Goal: Entertainment & Leisure: Browse casually

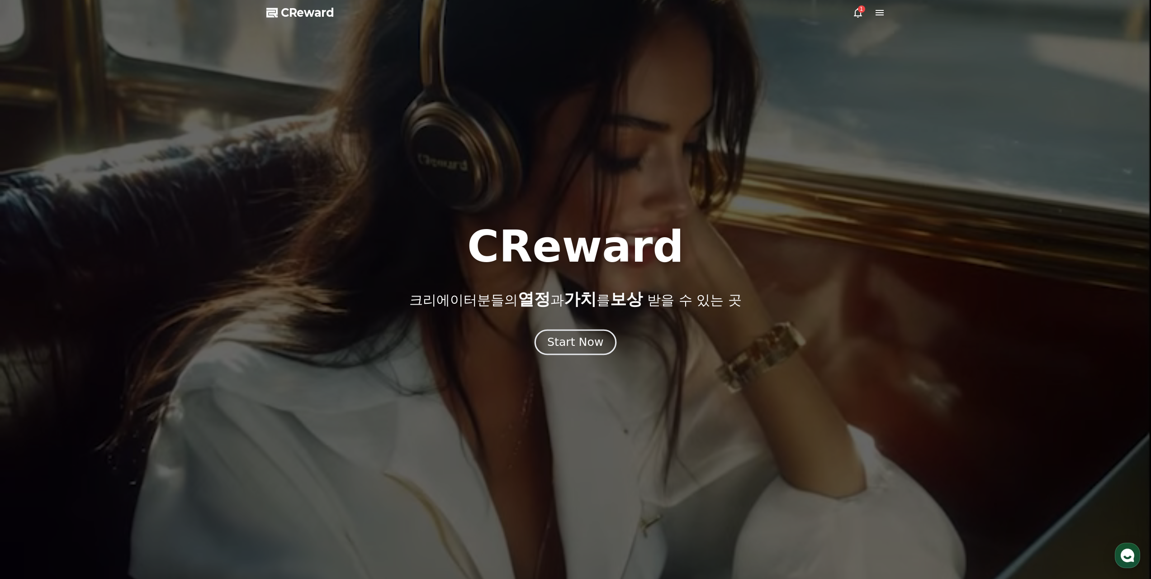
click at [576, 339] on div "Start Now" at bounding box center [575, 341] width 56 height 15
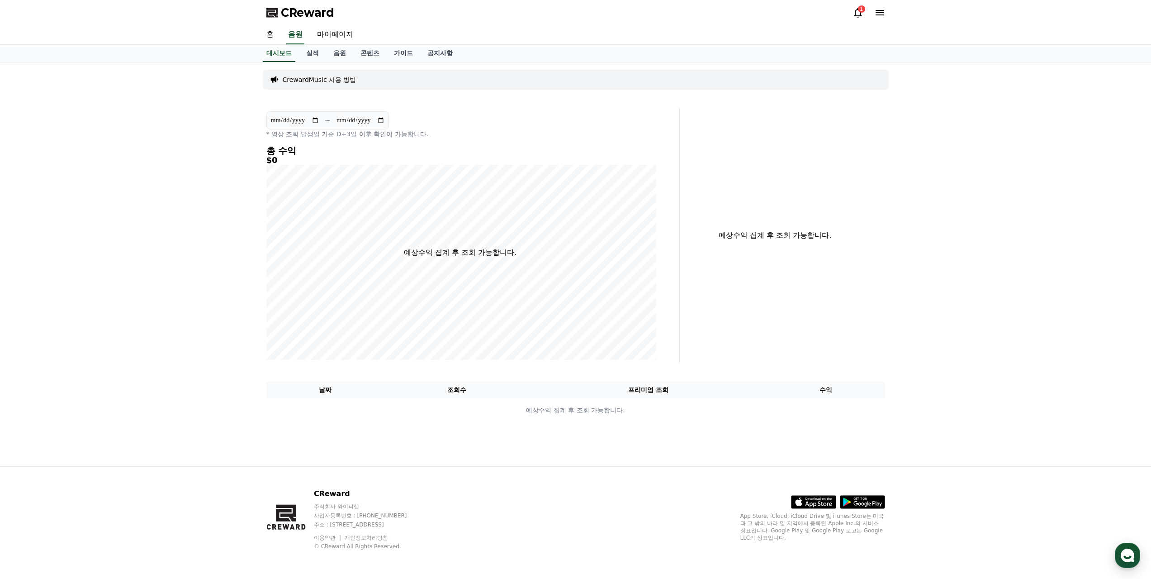
click at [863, 7] on div "1" at bounding box center [861, 8] width 7 height 7
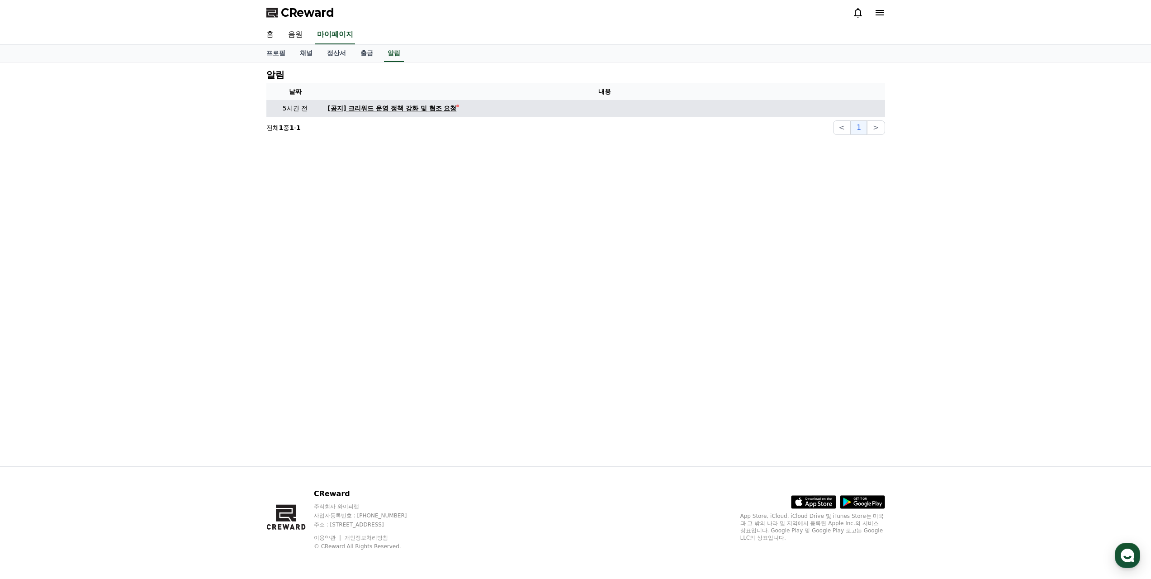
click at [418, 104] on div "[공지] 크리워드 운영 정책 강화 및 협조 요청" at bounding box center [392, 109] width 129 height 10
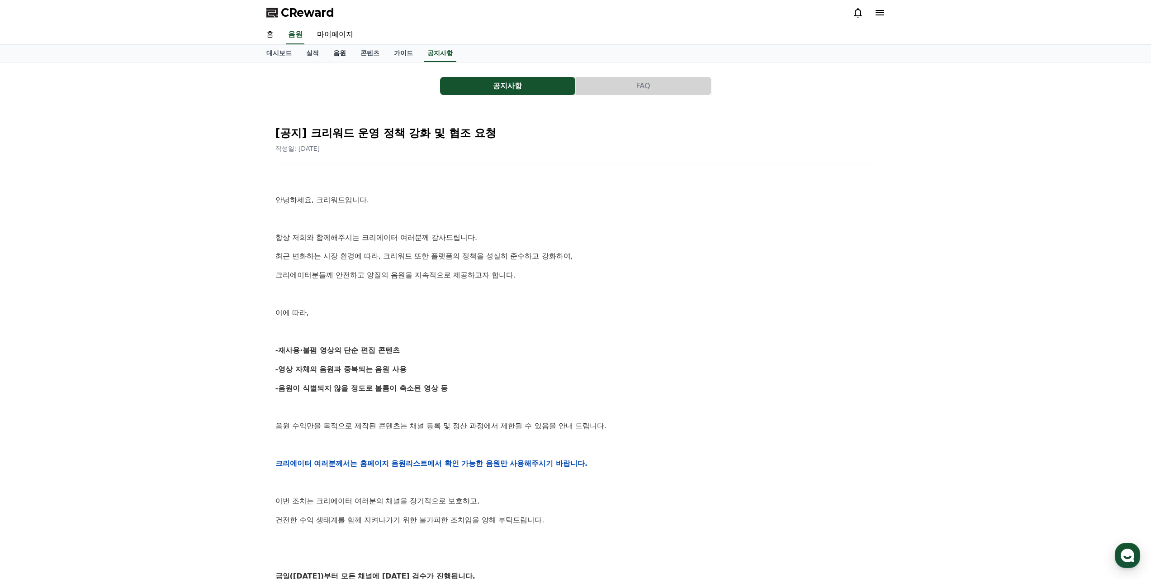
click at [332, 48] on link "음원" at bounding box center [339, 53] width 27 height 17
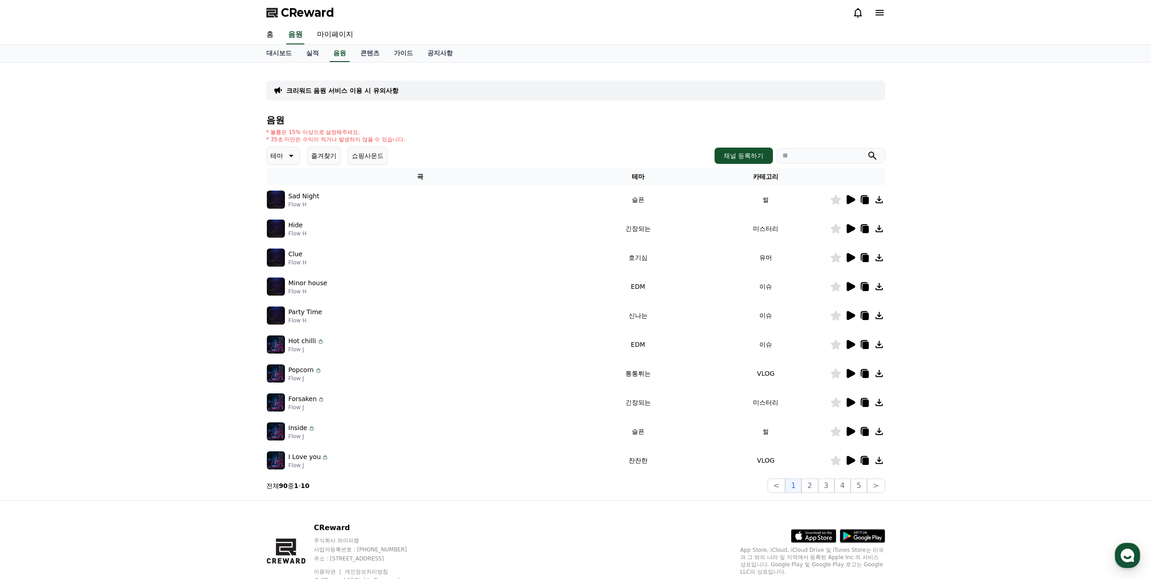
click at [316, 147] on button "즐겨찾기" at bounding box center [323, 156] width 33 height 18
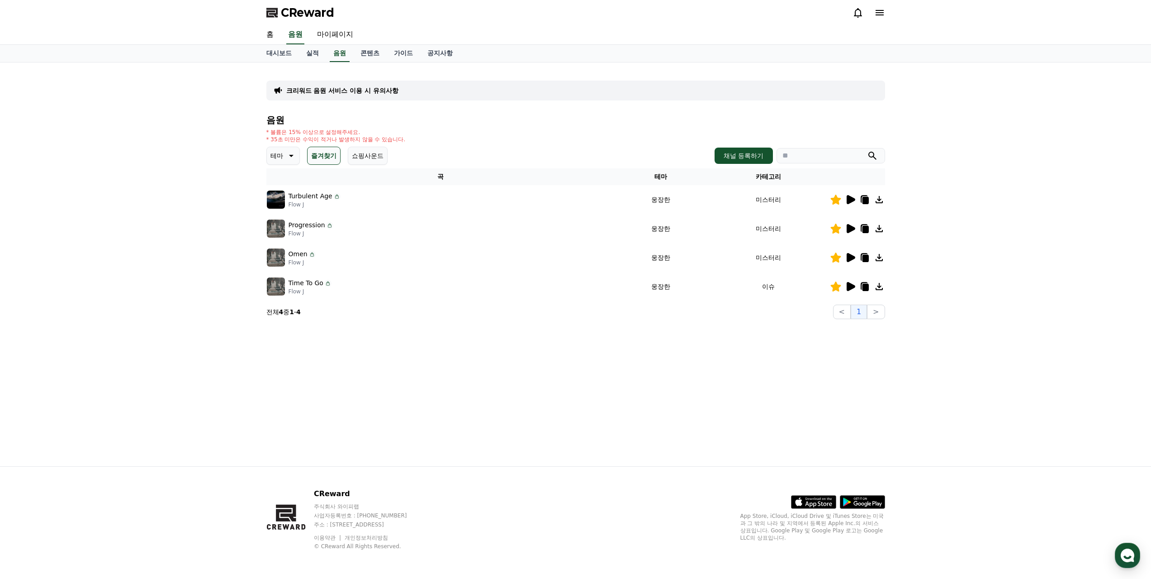
click at [856, 281] on icon at bounding box center [850, 286] width 11 height 11
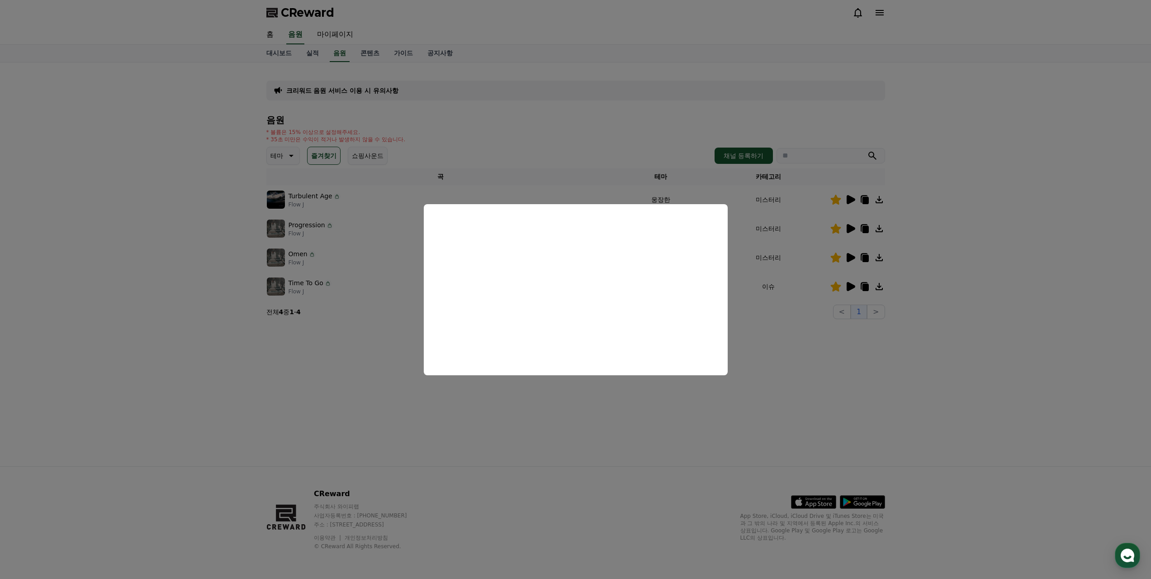
click at [842, 232] on button "close modal" at bounding box center [575, 289] width 1151 height 579
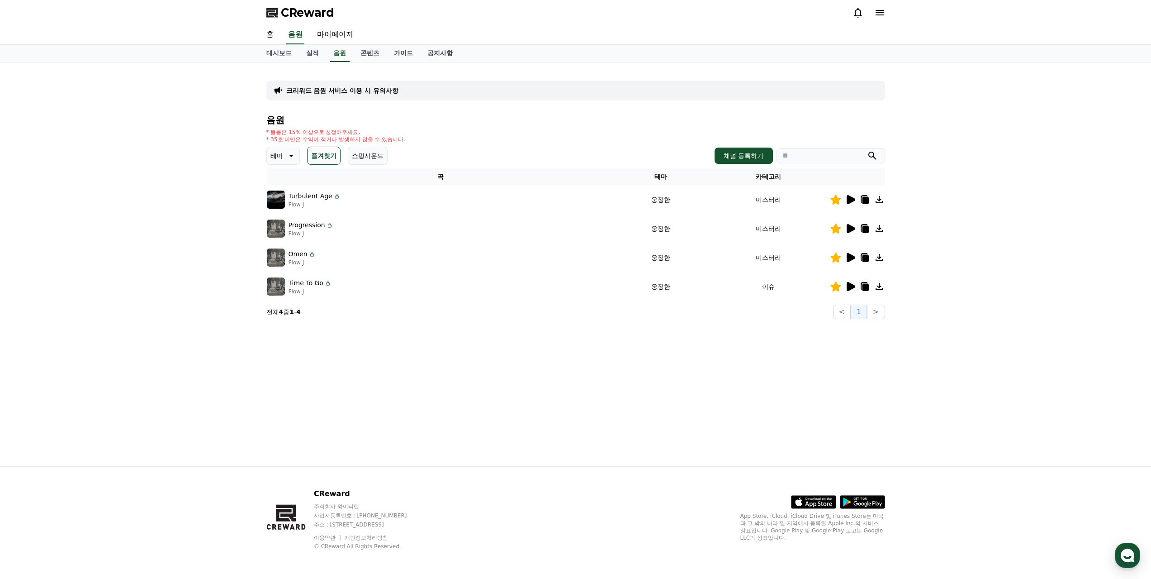
click at [849, 253] on icon at bounding box center [851, 257] width 9 height 9
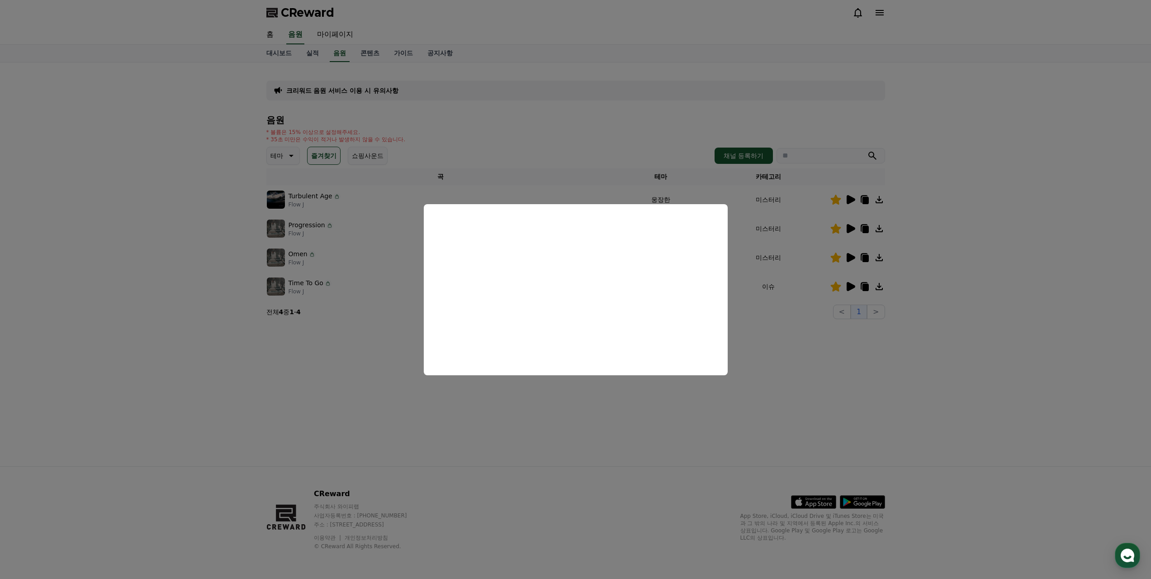
click at [774, 328] on button "close modal" at bounding box center [575, 289] width 1151 height 579
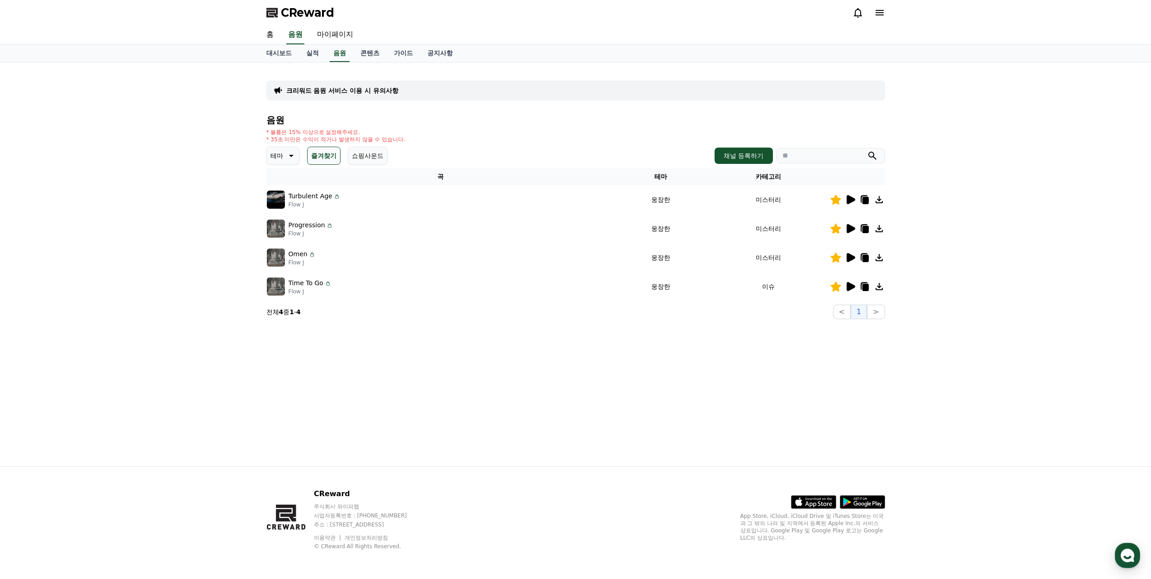
click at [850, 223] on icon at bounding box center [850, 228] width 11 height 11
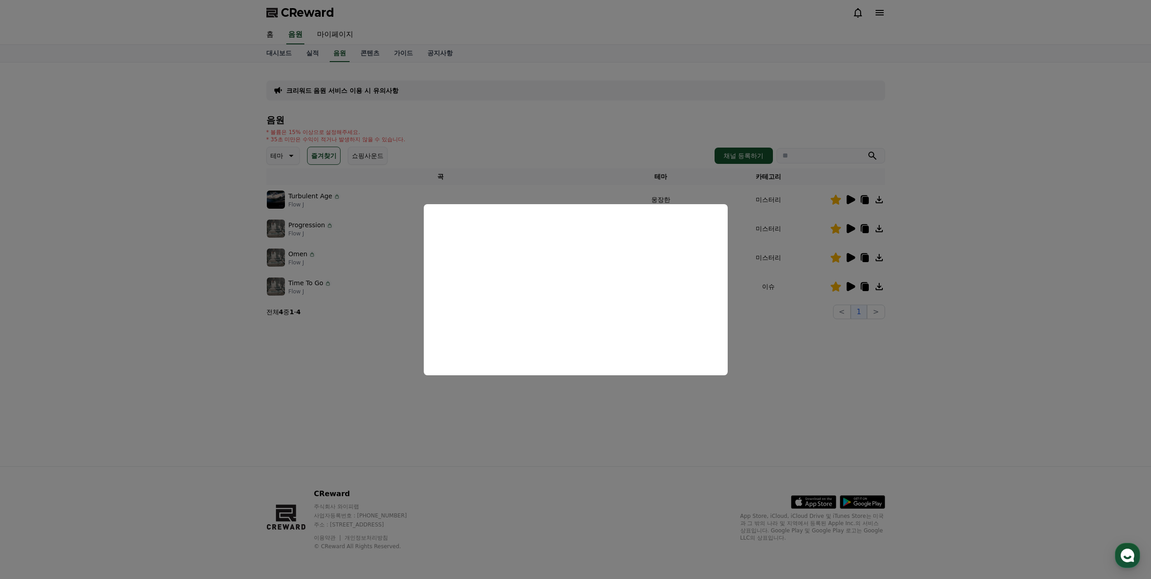
drag, startPoint x: 807, startPoint y: 333, endPoint x: 853, endPoint y: 224, distance: 118.6
click at [807, 333] on button "close modal" at bounding box center [575, 289] width 1151 height 579
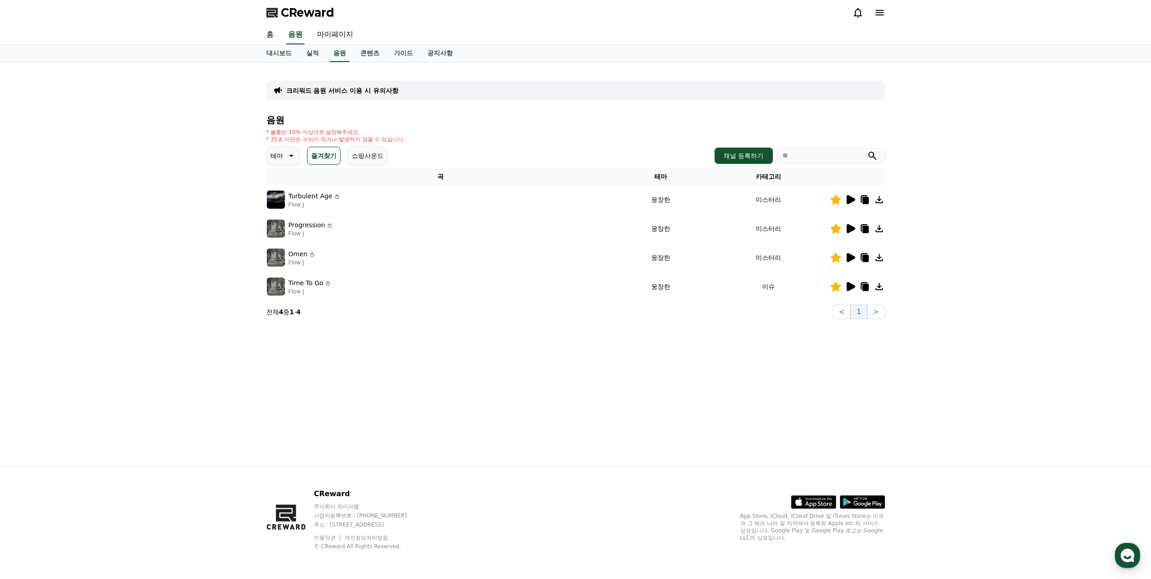
click at [285, 150] on icon at bounding box center [290, 155] width 11 height 11
click at [280, 217] on button "호기심" at bounding box center [281, 227] width 26 height 20
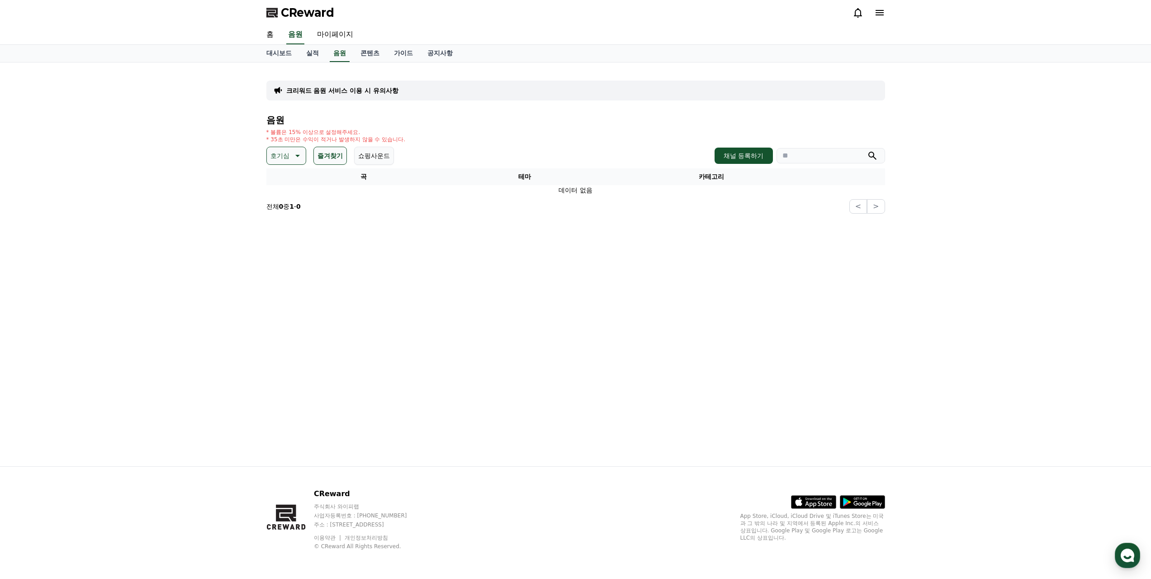
click at [322, 147] on button "즐겨찾기" at bounding box center [330, 156] width 33 height 18
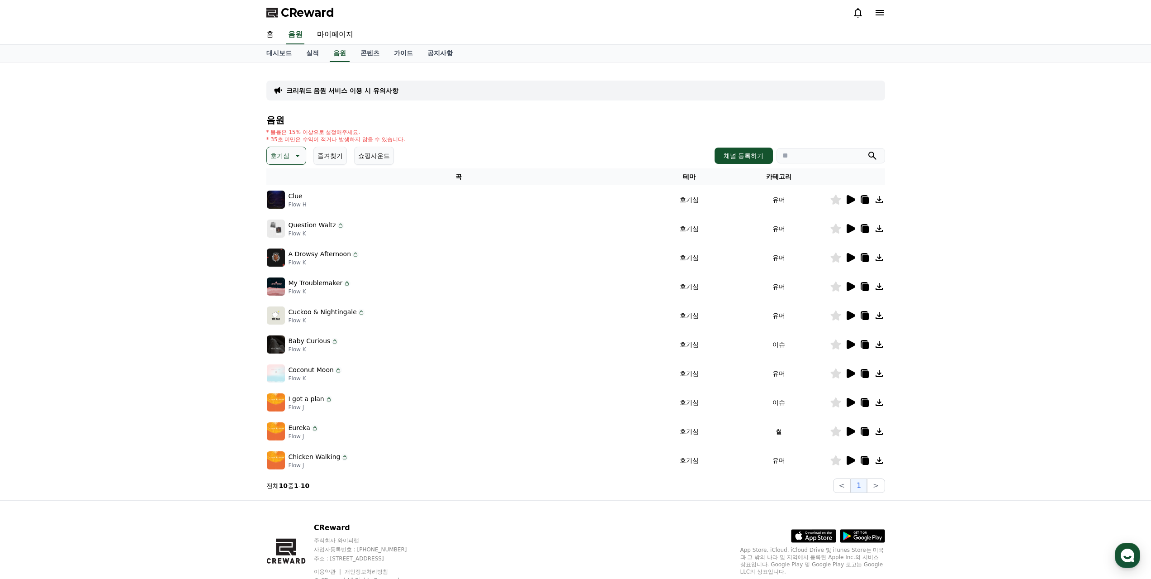
click at [850, 195] on icon at bounding box center [851, 199] width 9 height 9
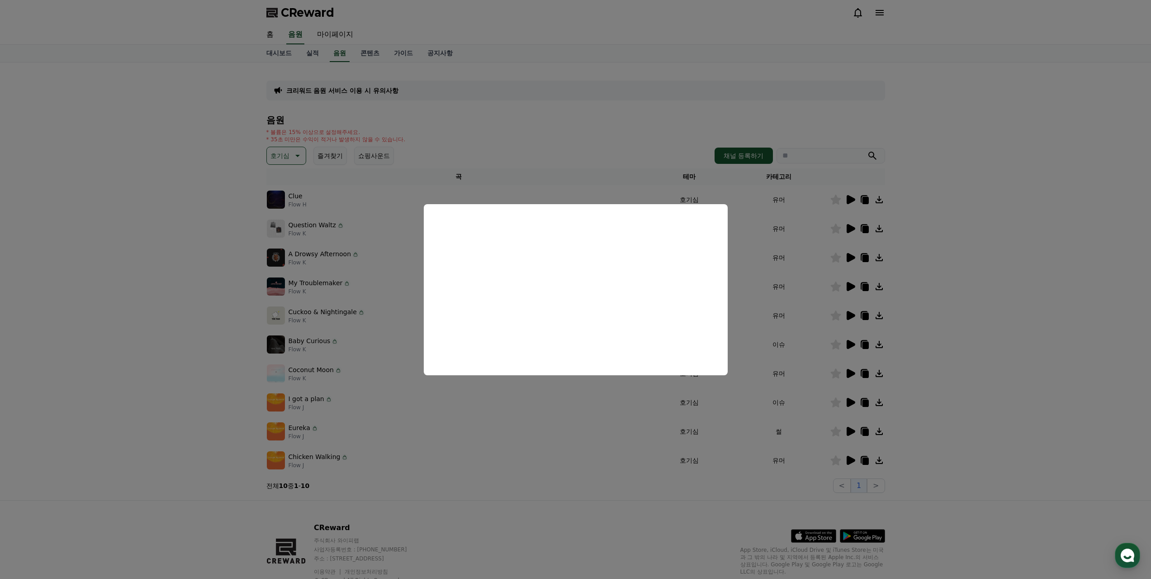
click at [150, 292] on button "close modal" at bounding box center [575, 289] width 1151 height 579
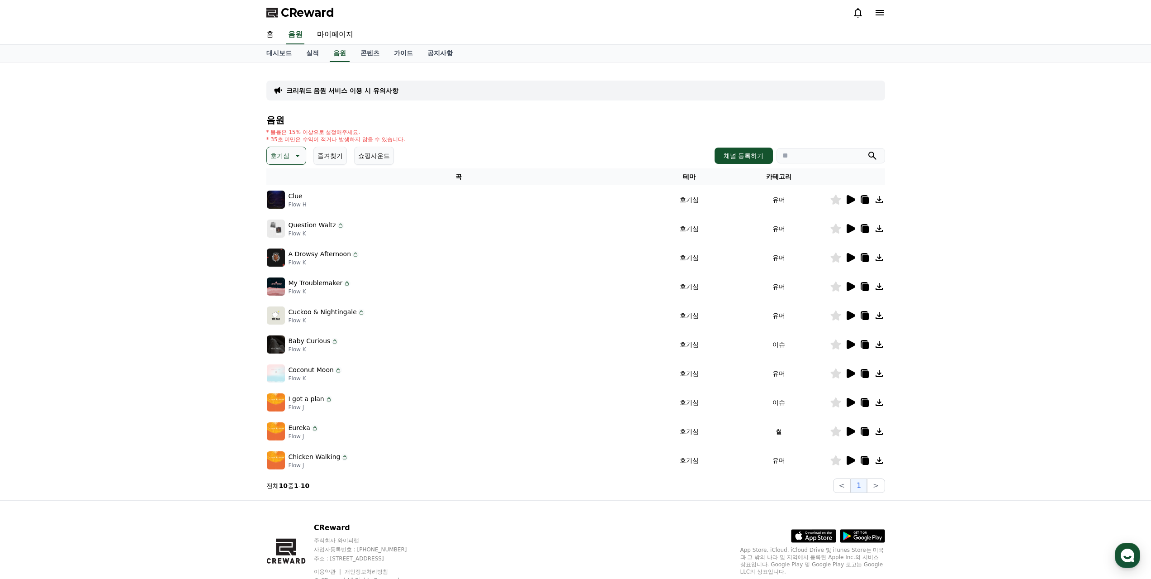
click at [853, 223] on icon at bounding box center [850, 228] width 11 height 11
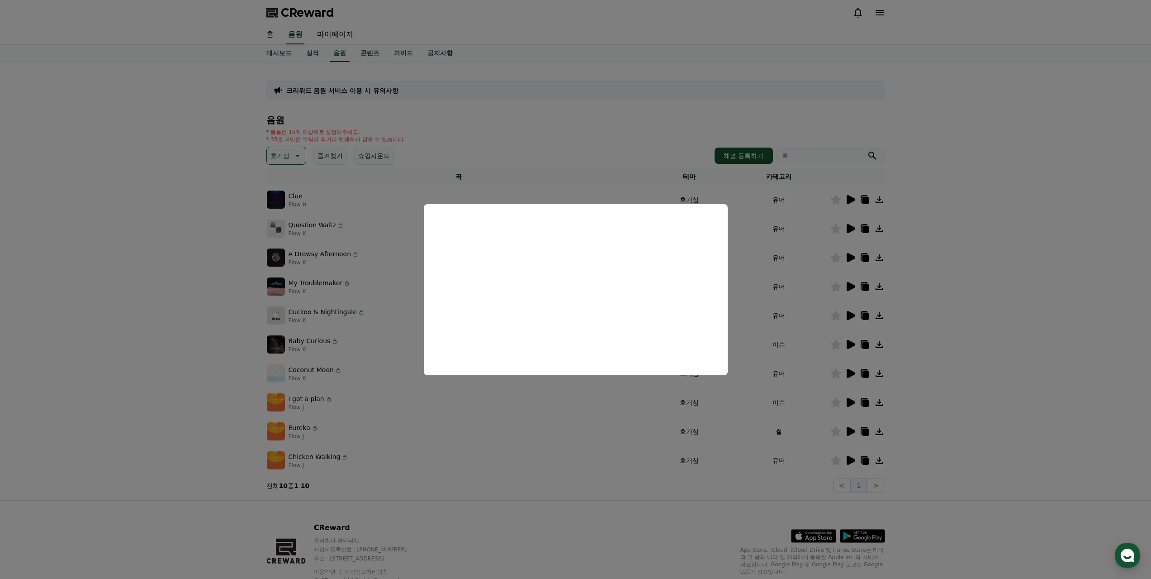
click at [187, 277] on button "close modal" at bounding box center [575, 289] width 1151 height 579
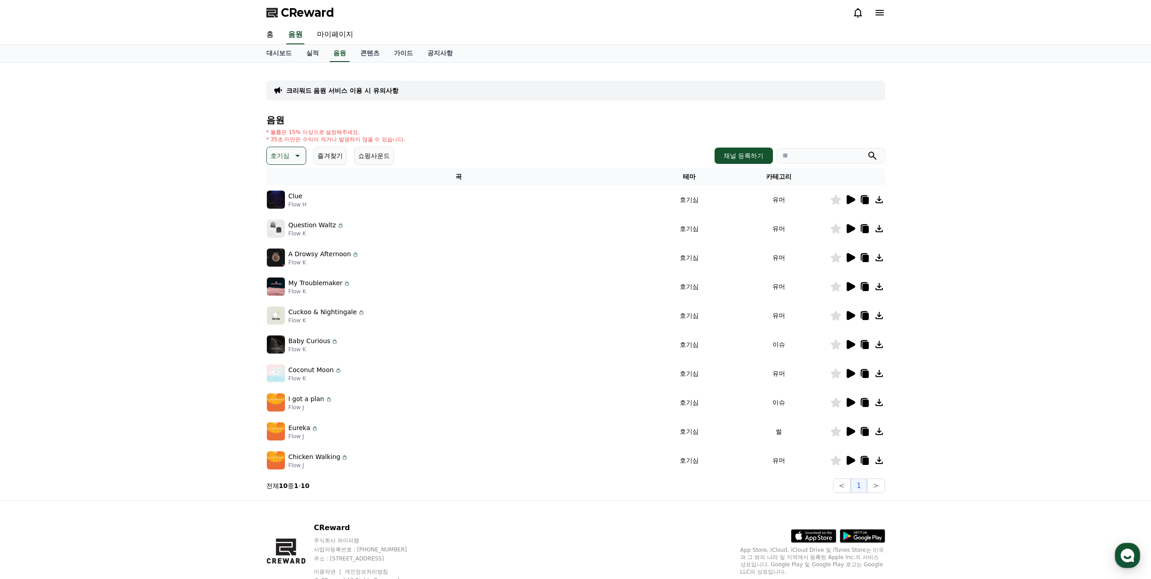
drag, startPoint x: 865, startPoint y: 201, endPoint x: 873, endPoint y: 203, distance: 8.7
click at [865, 226] on icon at bounding box center [865, 229] width 6 height 7
click at [311, 278] on p "My Troublemaker" at bounding box center [316, 283] width 54 height 10
click at [849, 282] on icon at bounding box center [851, 286] width 9 height 9
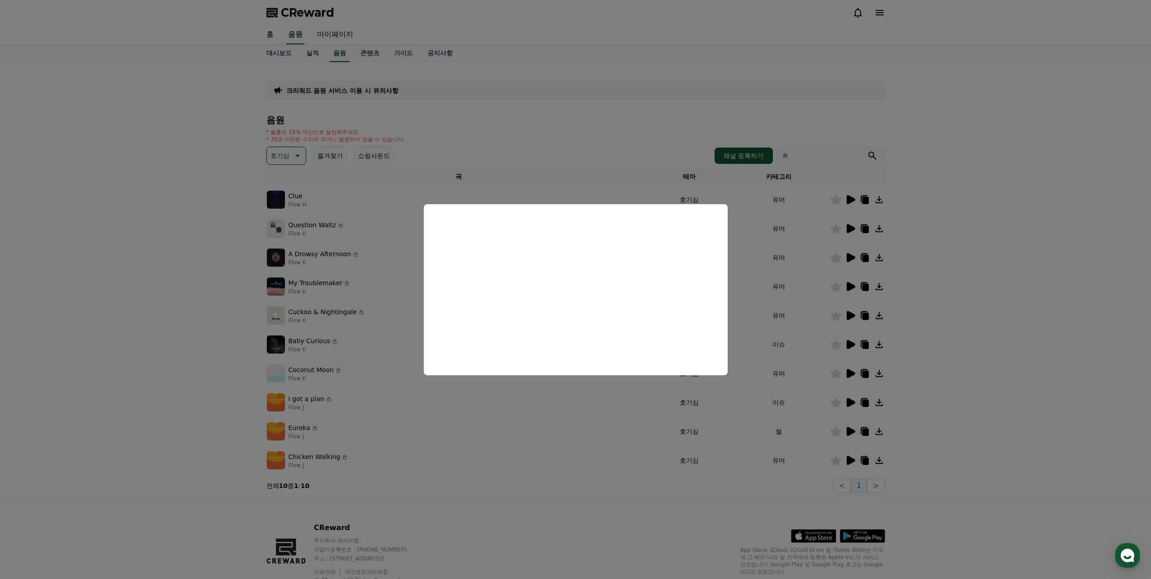
drag, startPoint x: 1012, startPoint y: 296, endPoint x: 991, endPoint y: 289, distance: 22.9
click at [1012, 295] on button "close modal" at bounding box center [575, 289] width 1151 height 579
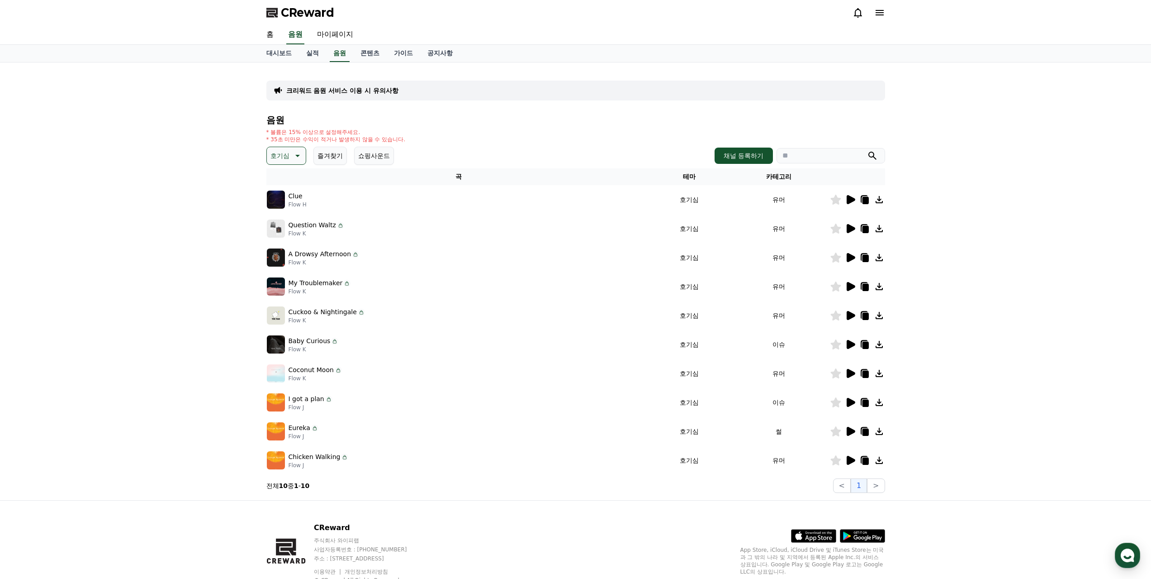
click at [284, 147] on button "호기심" at bounding box center [286, 156] width 40 height 18
click at [281, 170] on button "전체" at bounding box center [278, 180] width 20 height 20
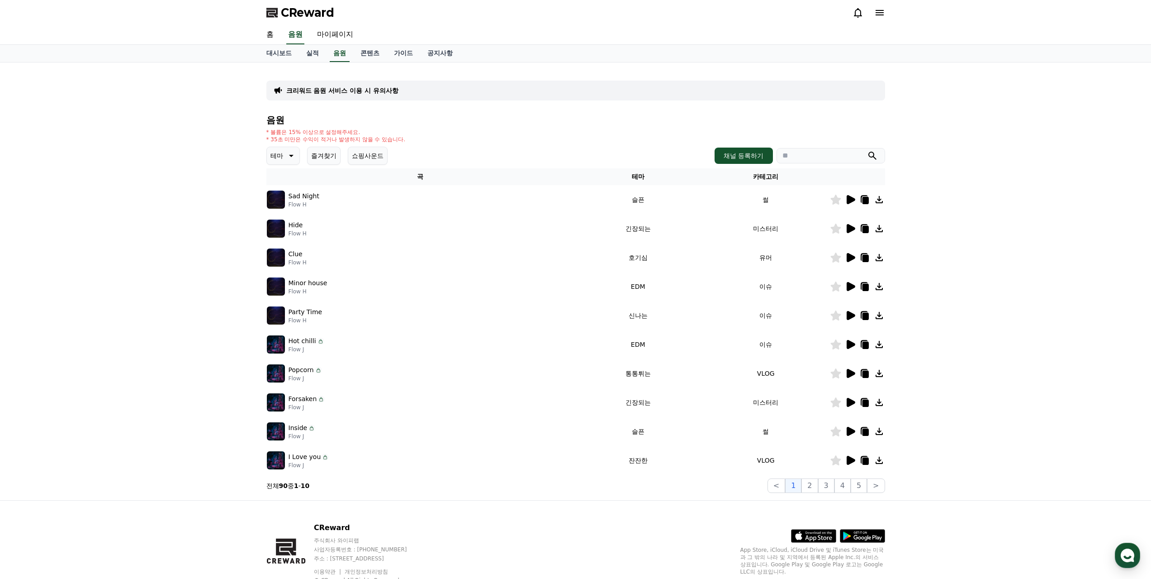
click at [817, 148] on input "search" at bounding box center [831, 155] width 109 height 15
type input "****"
click at [867, 150] on button "submit" at bounding box center [872, 155] width 11 height 11
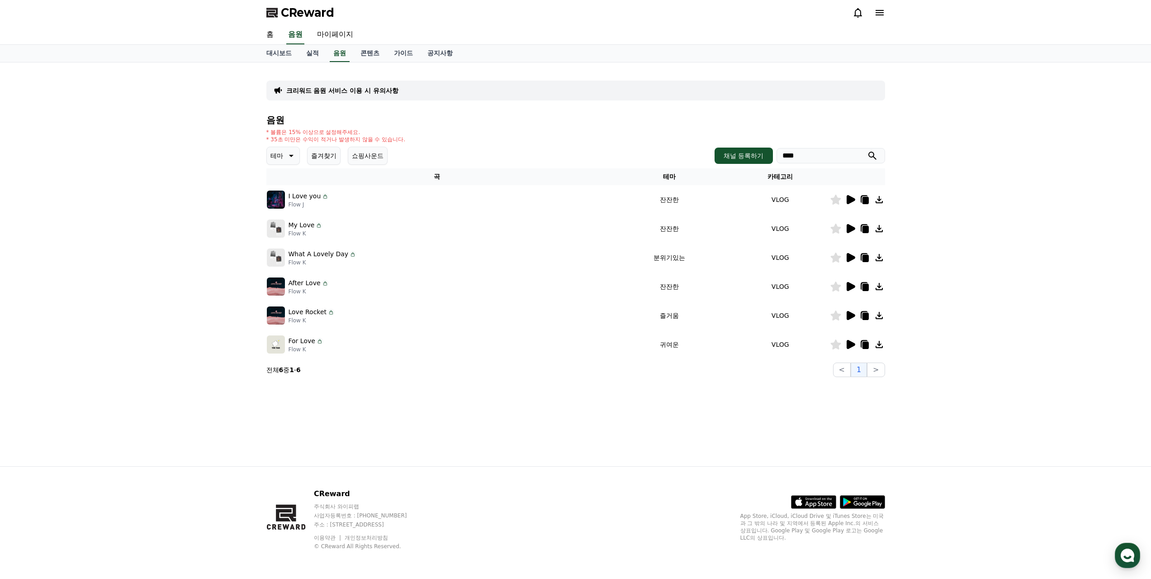
click at [850, 224] on icon at bounding box center [851, 228] width 9 height 9
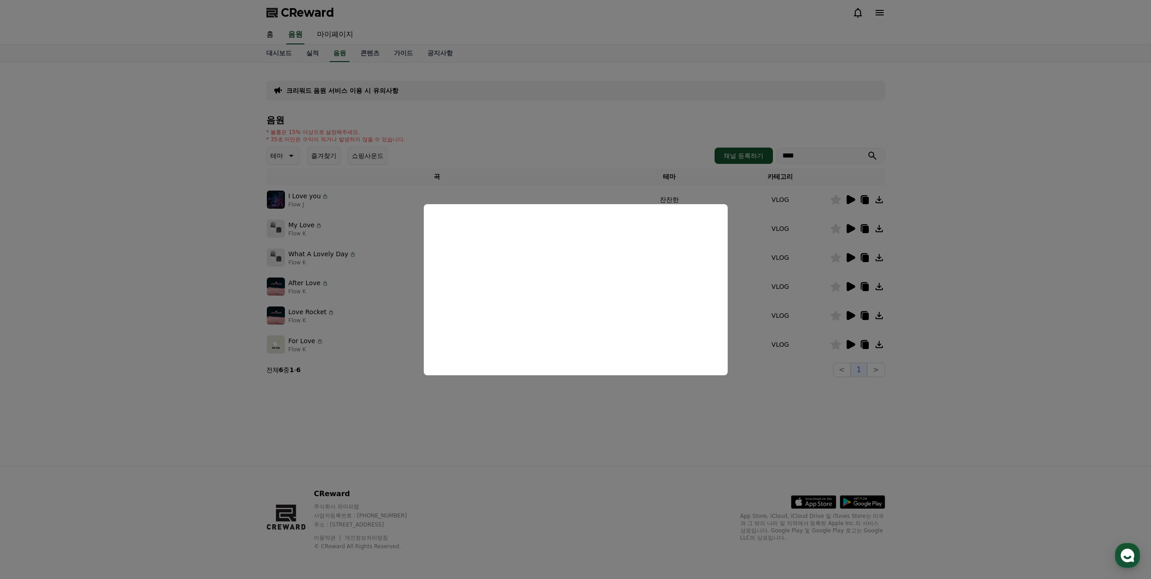
click at [539, 416] on button "close modal" at bounding box center [575, 289] width 1151 height 579
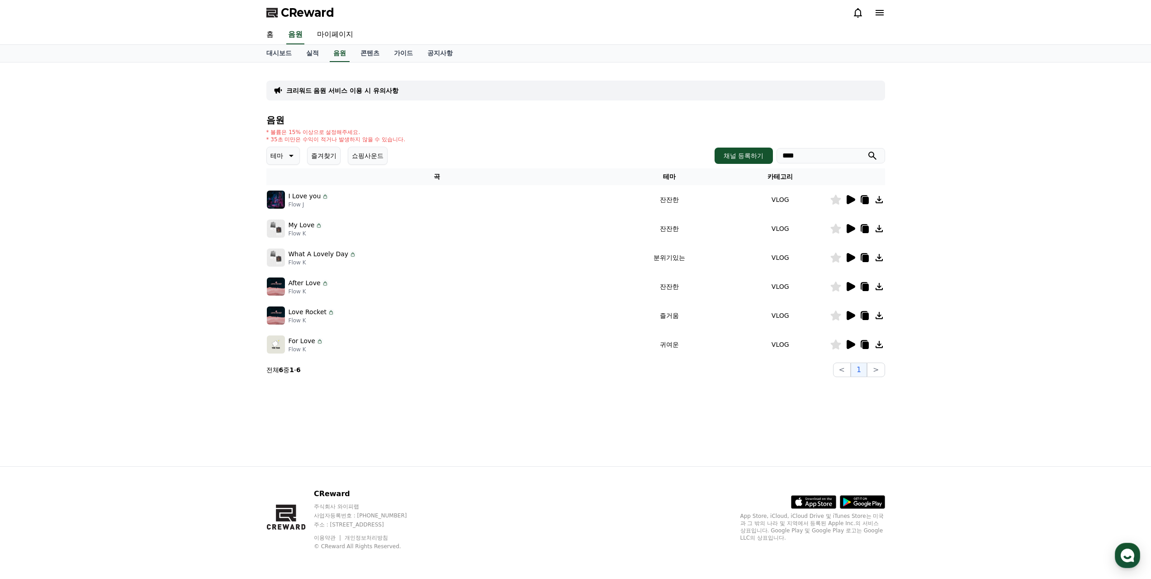
click at [852, 340] on icon at bounding box center [851, 344] width 9 height 9
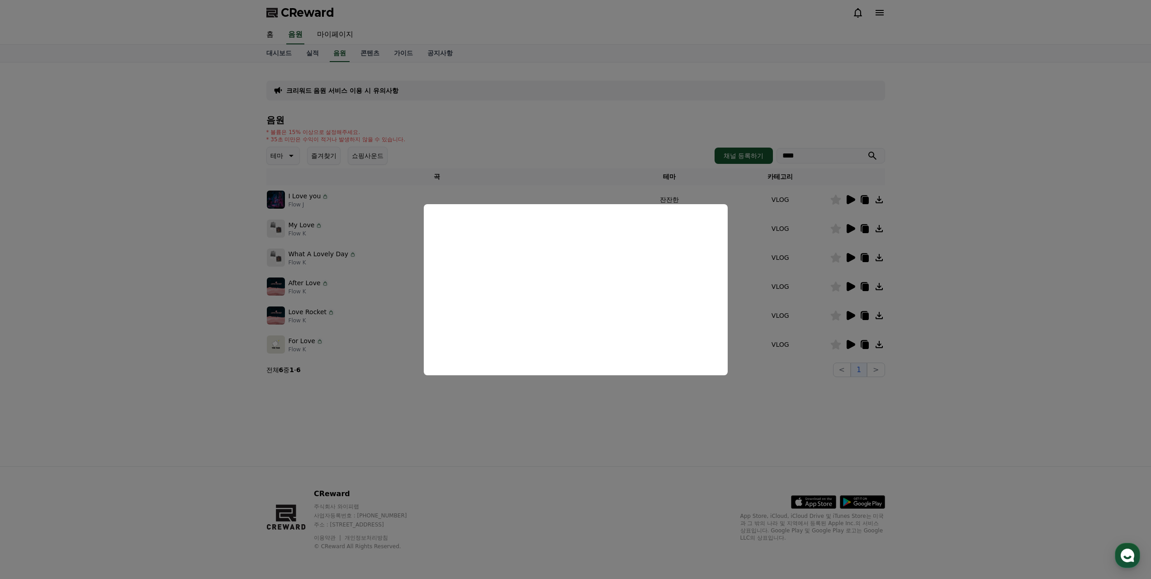
click at [608, 417] on button "close modal" at bounding box center [575, 289] width 1151 height 579
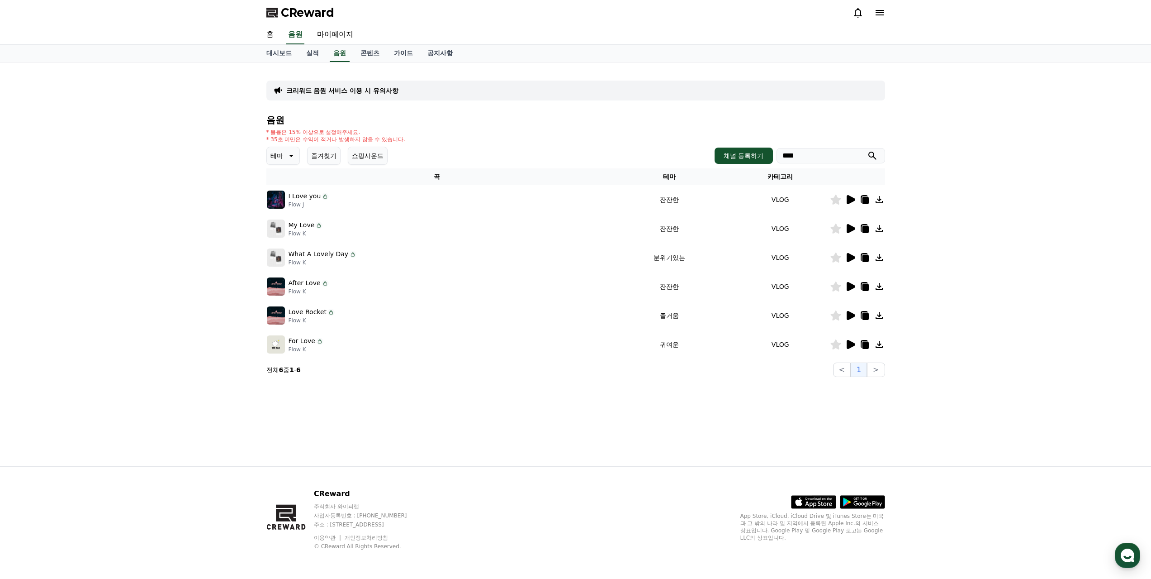
click at [850, 311] on icon at bounding box center [851, 315] width 9 height 9
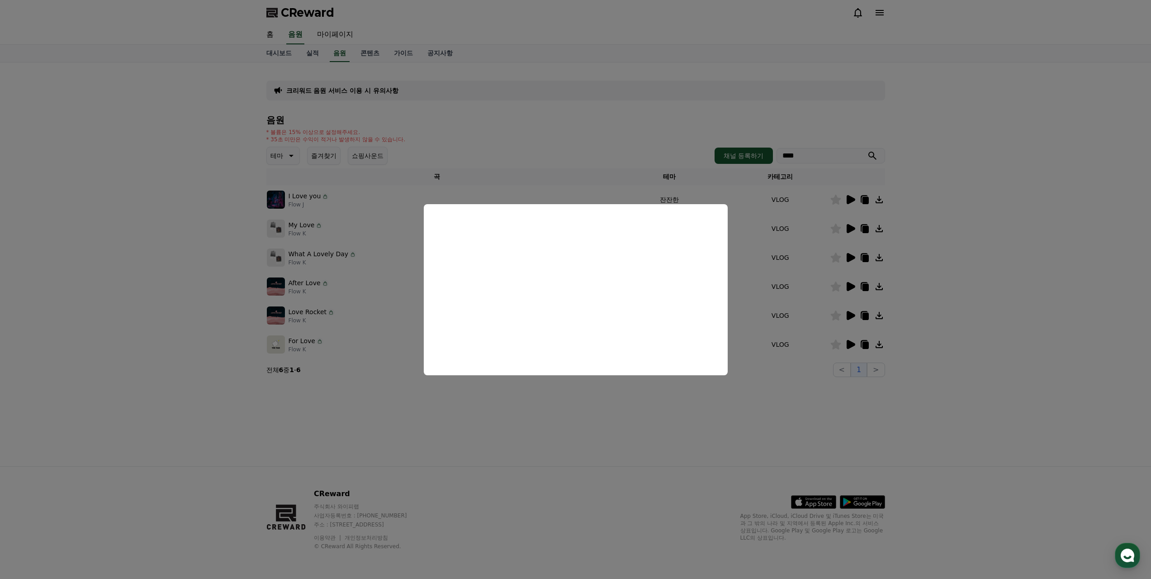
click at [1004, 247] on button "close modal" at bounding box center [575, 289] width 1151 height 579
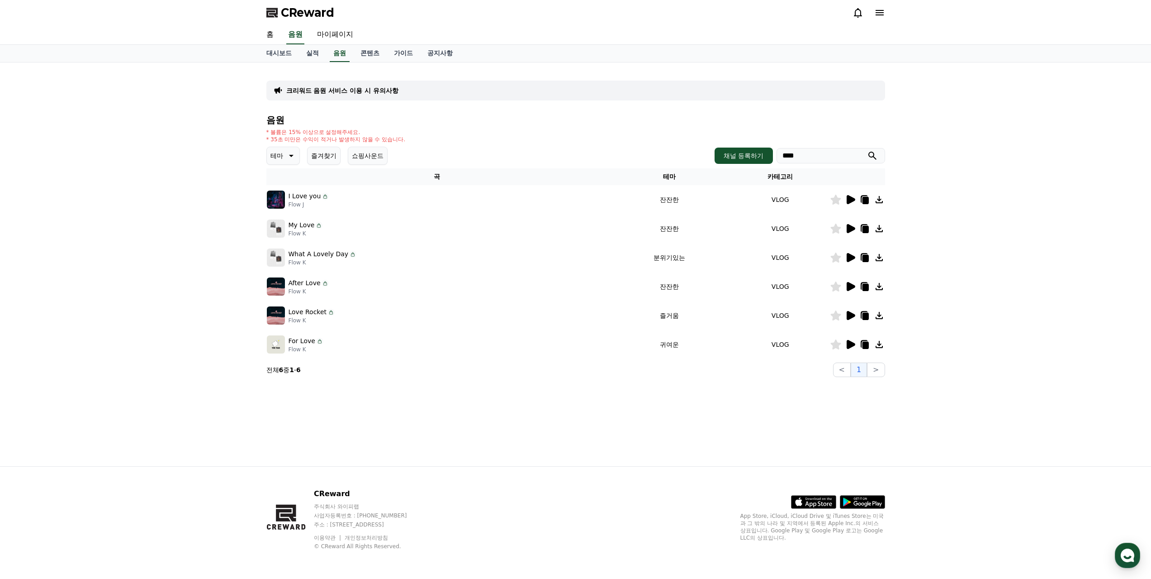
click at [848, 281] on icon at bounding box center [850, 286] width 11 height 11
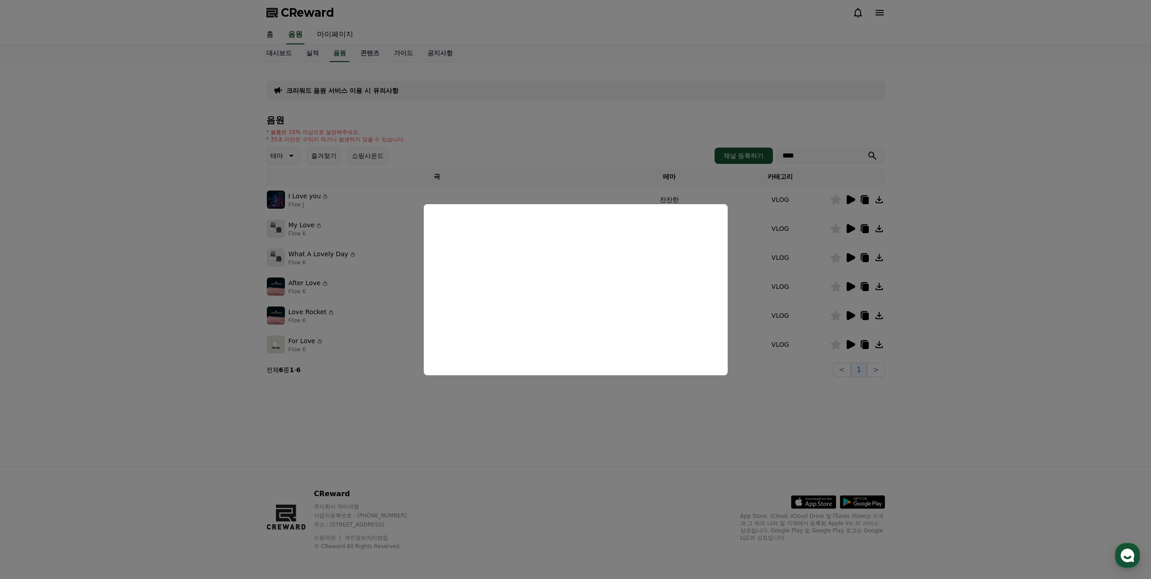
drag, startPoint x: 958, startPoint y: 394, endPoint x: 960, endPoint y: 385, distance: 9.2
click at [958, 394] on button "close modal" at bounding box center [575, 289] width 1151 height 579
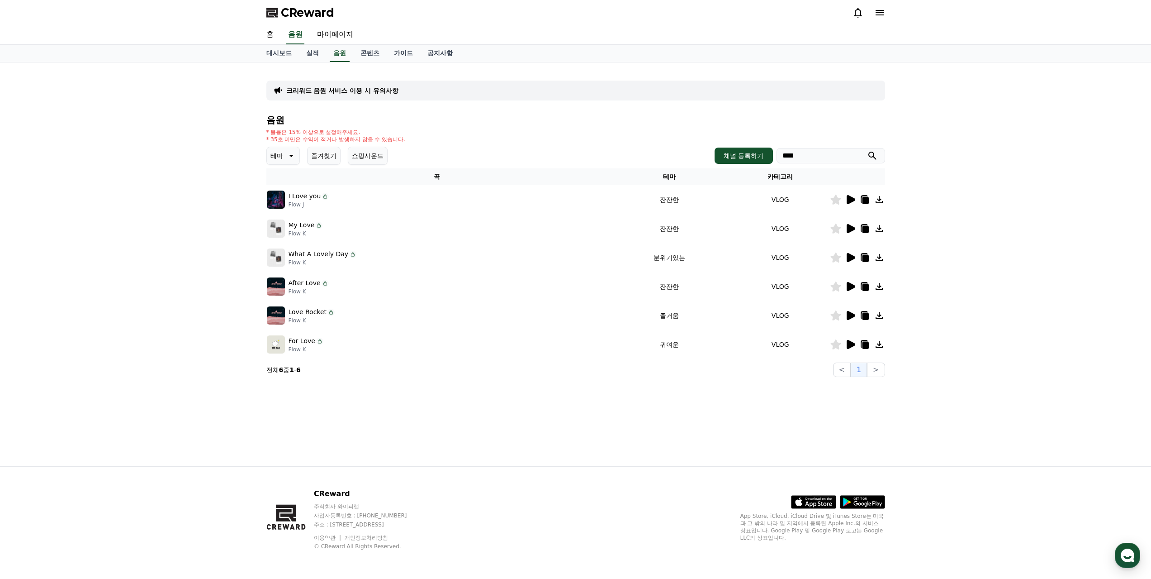
click at [851, 253] on icon at bounding box center [851, 257] width 9 height 9
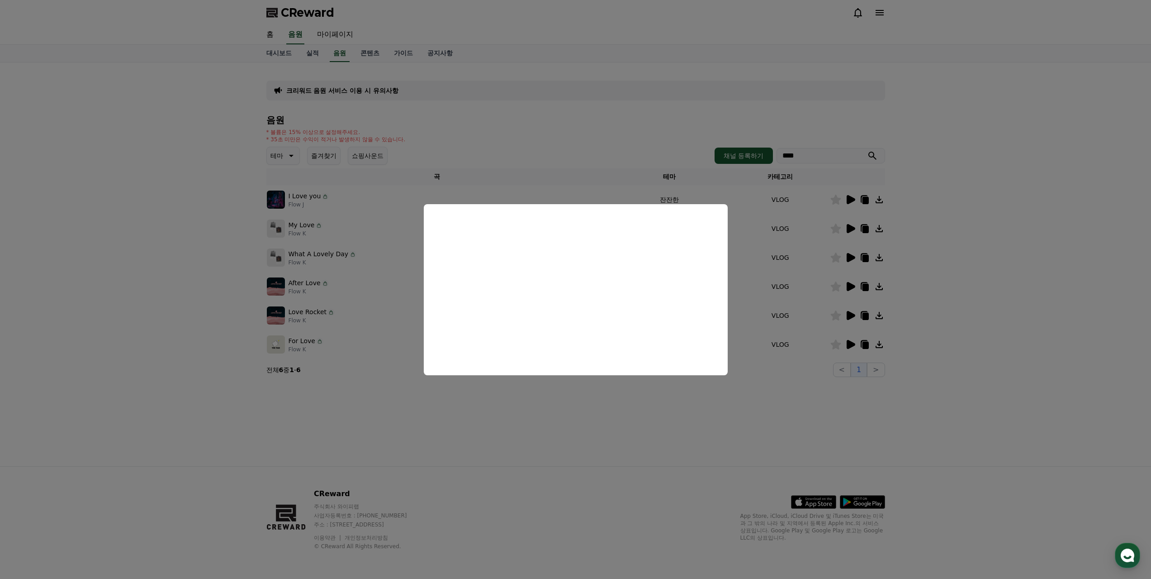
click at [721, 456] on button "close modal" at bounding box center [575, 289] width 1151 height 579
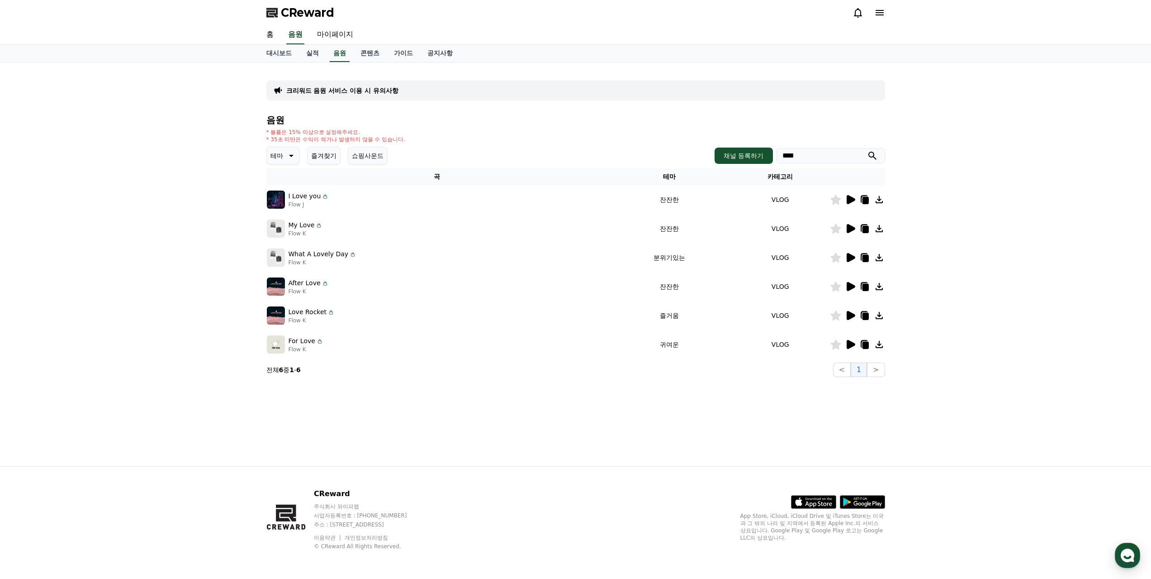
click at [274, 149] on p "테마" at bounding box center [277, 155] width 13 height 13
drag, startPoint x: 824, startPoint y: 135, endPoint x: 682, endPoint y: 139, distance: 142.1
click at [715, 147] on div "테마 테마 전체 환상적인 호기심 어두운 밝은 통통튀는 신나는 반전 웅장한 드라마틱 즐거움 분위기있는 EDM 그루브 슬픈 잔잔한 귀여운 감동적인…" at bounding box center [575, 156] width 619 height 18
click at [867, 150] on button "submit" at bounding box center [872, 155] width 11 height 11
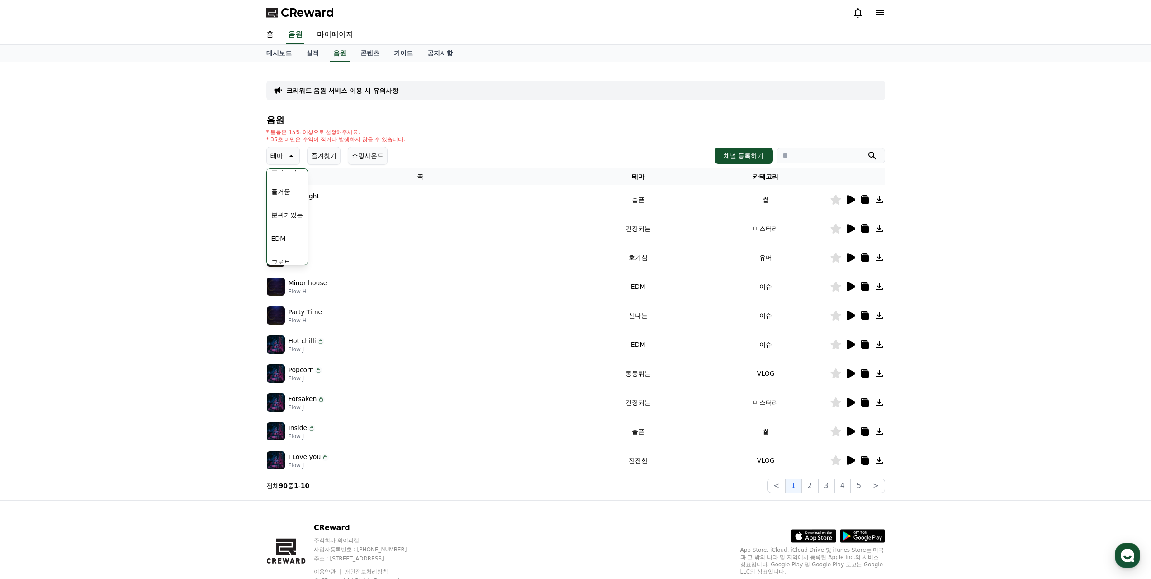
scroll to position [226, 0]
click at [282, 249] on button "그루브" at bounding box center [281, 259] width 26 height 20
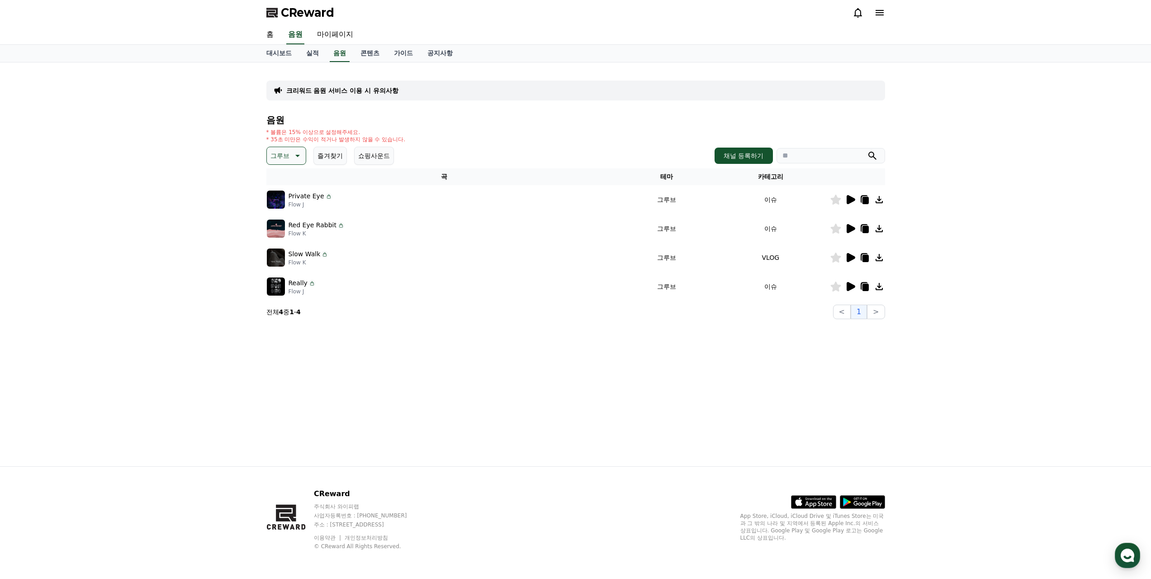
click at [855, 195] on icon at bounding box center [851, 199] width 9 height 9
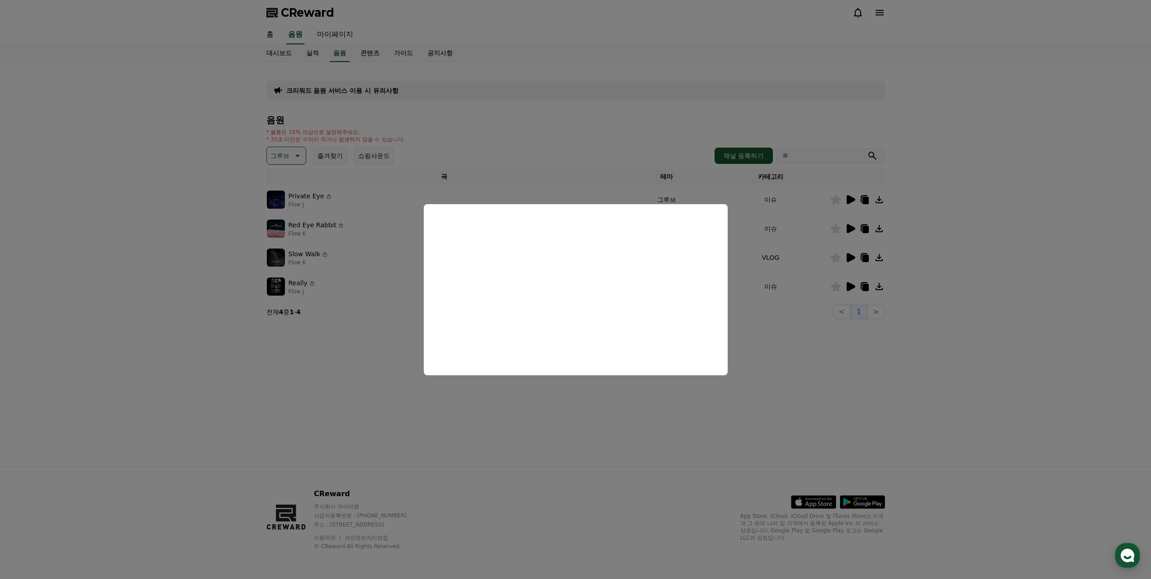
click at [930, 279] on button "close modal" at bounding box center [575, 289] width 1151 height 579
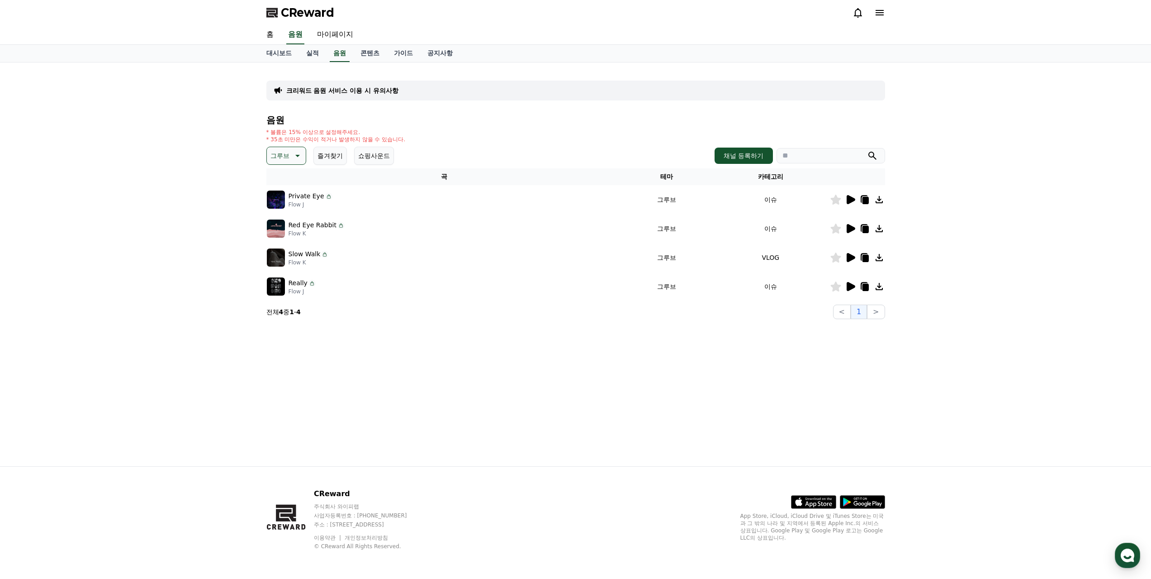
click at [859, 223] on div at bounding box center [858, 228] width 54 height 11
click at [854, 223] on icon at bounding box center [850, 228] width 11 height 11
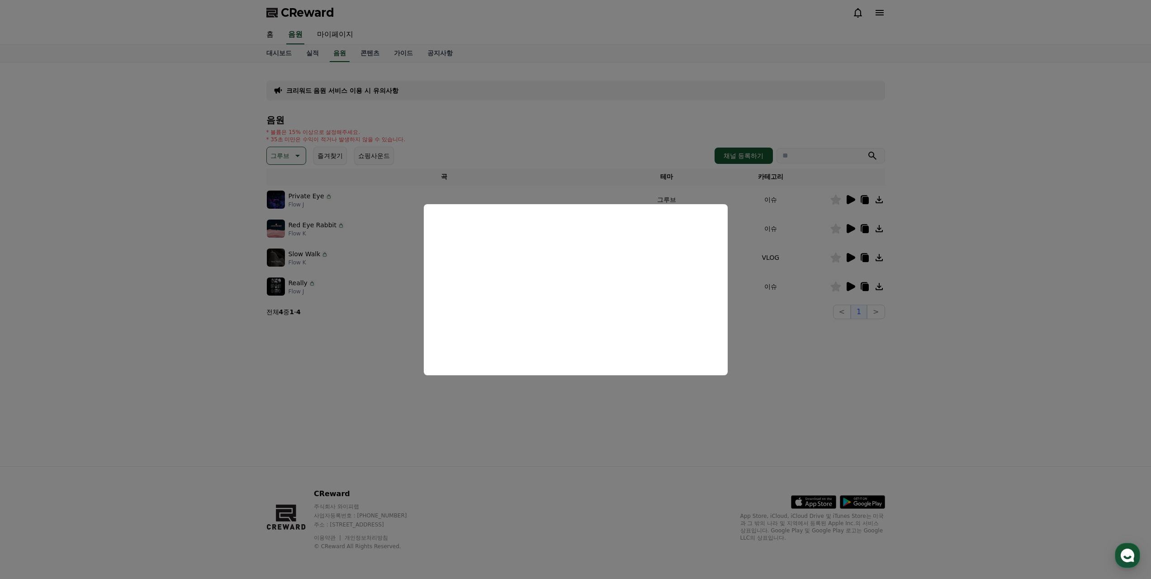
click at [836, 325] on button "close modal" at bounding box center [575, 289] width 1151 height 579
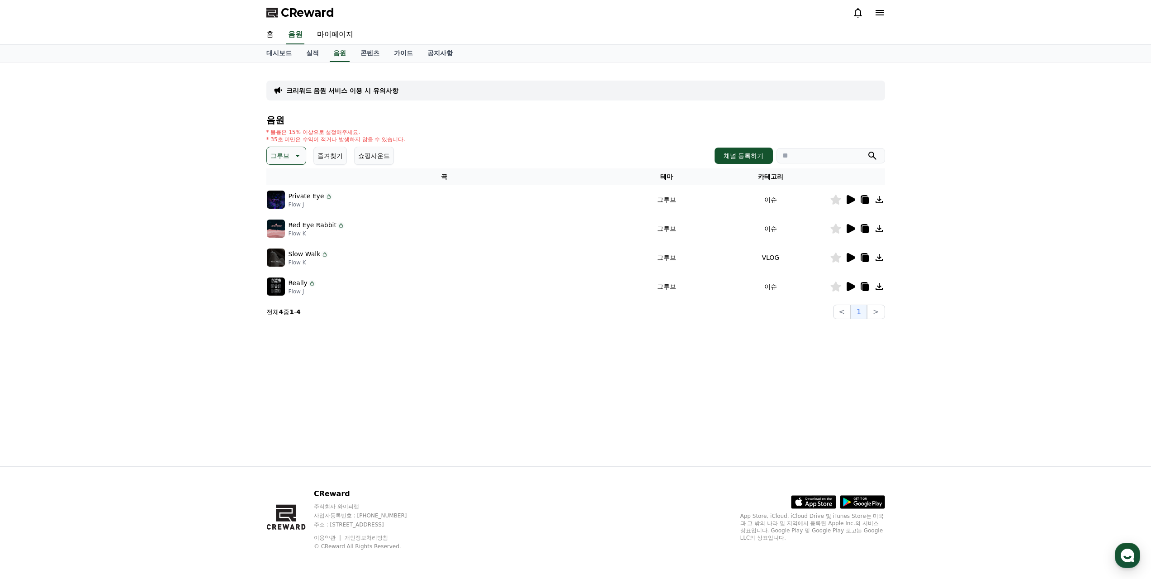
click at [849, 243] on td at bounding box center [857, 257] width 55 height 29
click at [849, 253] on icon at bounding box center [851, 257] width 9 height 9
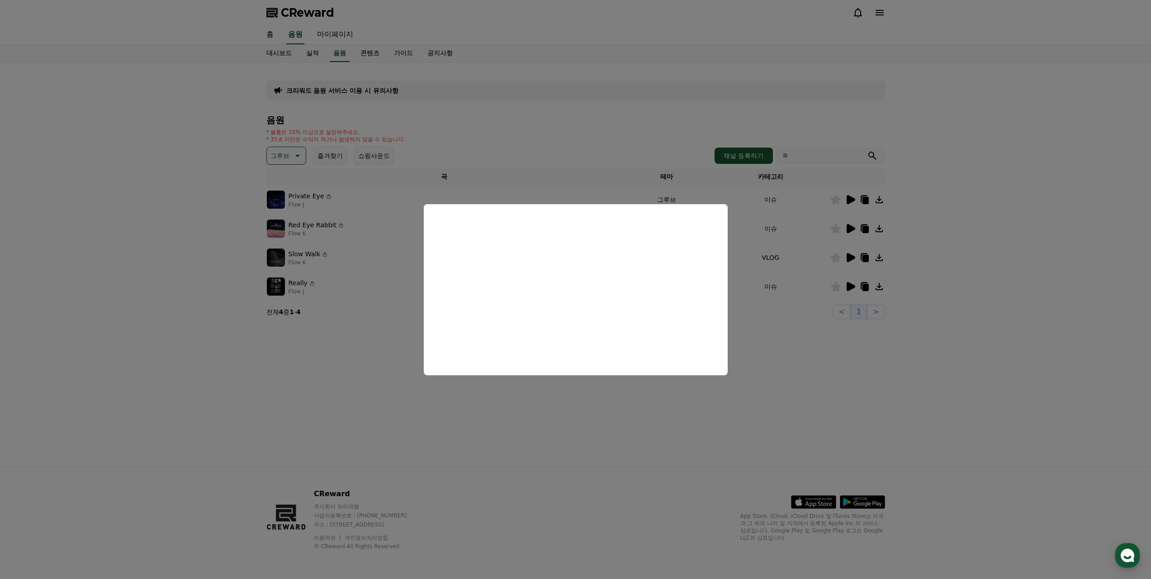
drag, startPoint x: 547, startPoint y: 408, endPoint x: 656, endPoint y: 368, distance: 115.9
click at [548, 409] on button "close modal" at bounding box center [575, 289] width 1151 height 579
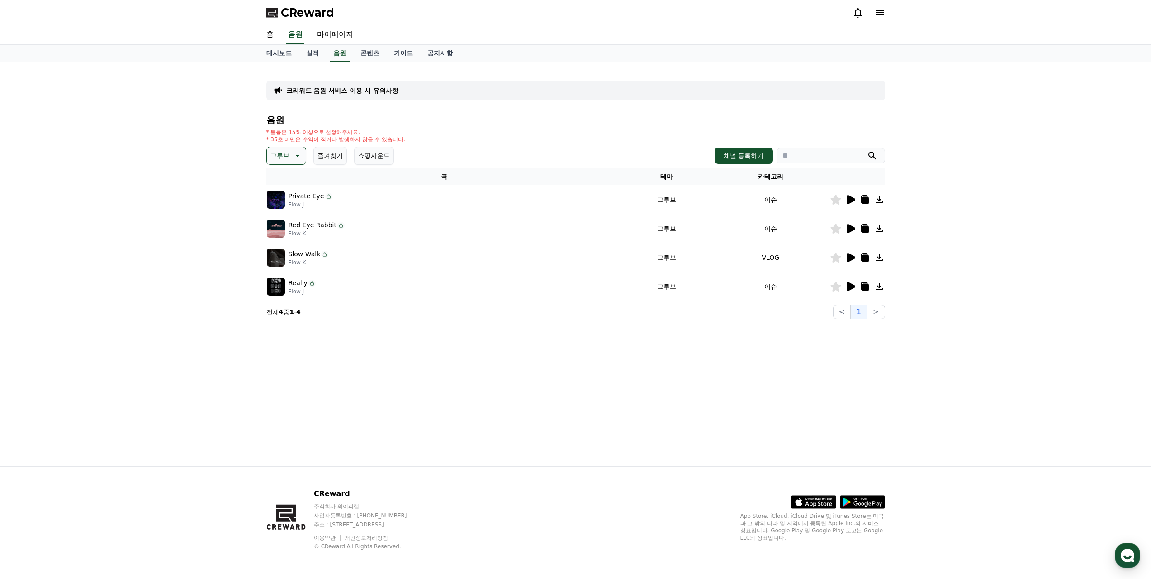
click at [851, 281] on icon at bounding box center [850, 286] width 11 height 11
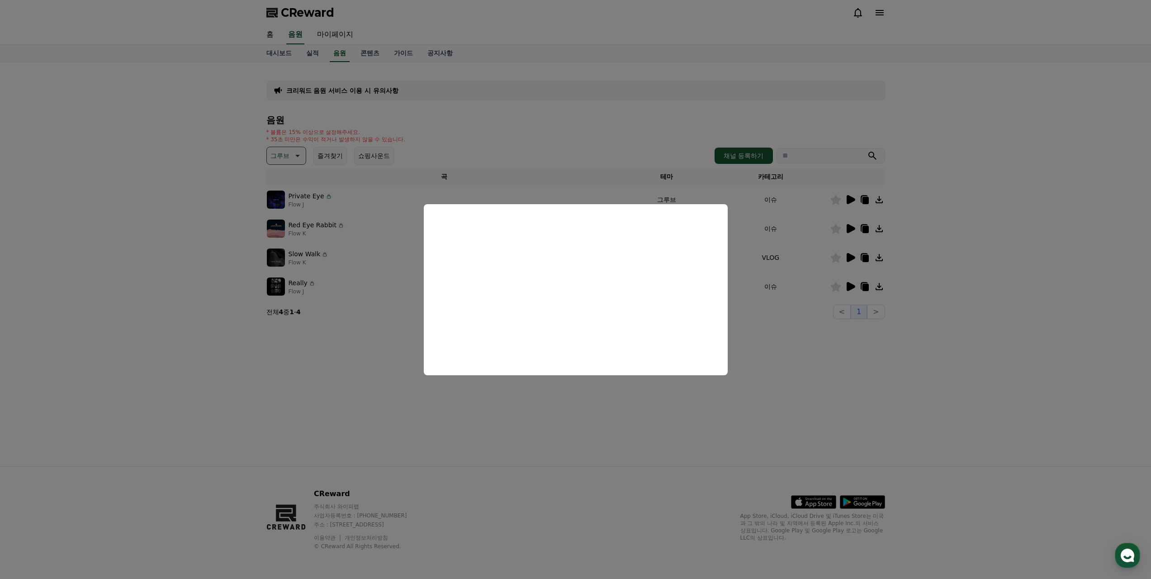
click at [548, 423] on button "close modal" at bounding box center [575, 289] width 1151 height 579
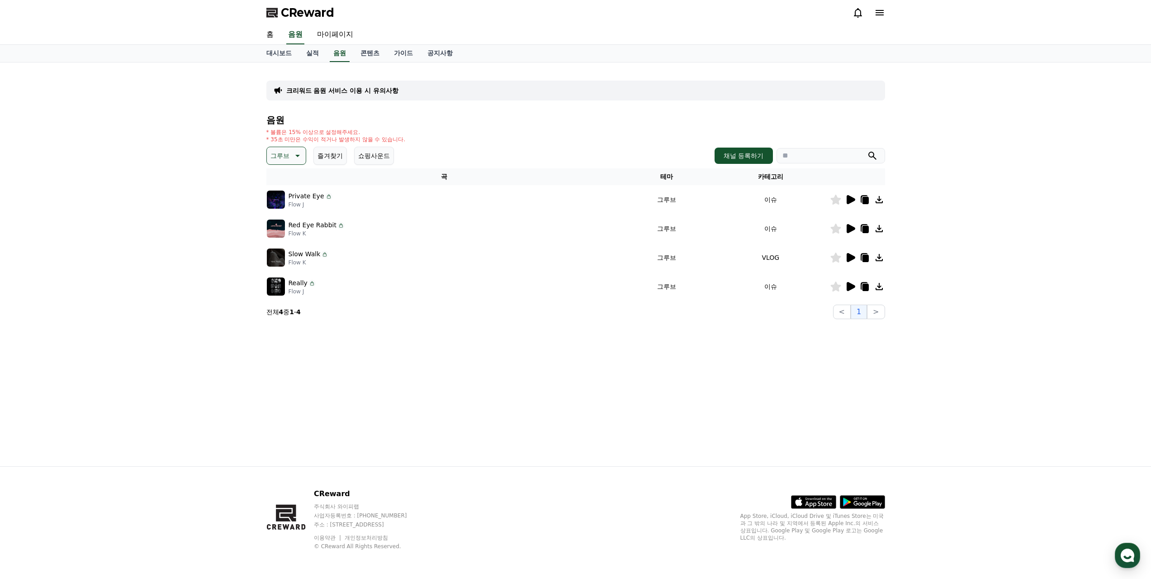
click at [291, 147] on button "그루브" at bounding box center [286, 156] width 40 height 18
click at [288, 224] on button "즐거움" at bounding box center [281, 234] width 26 height 20
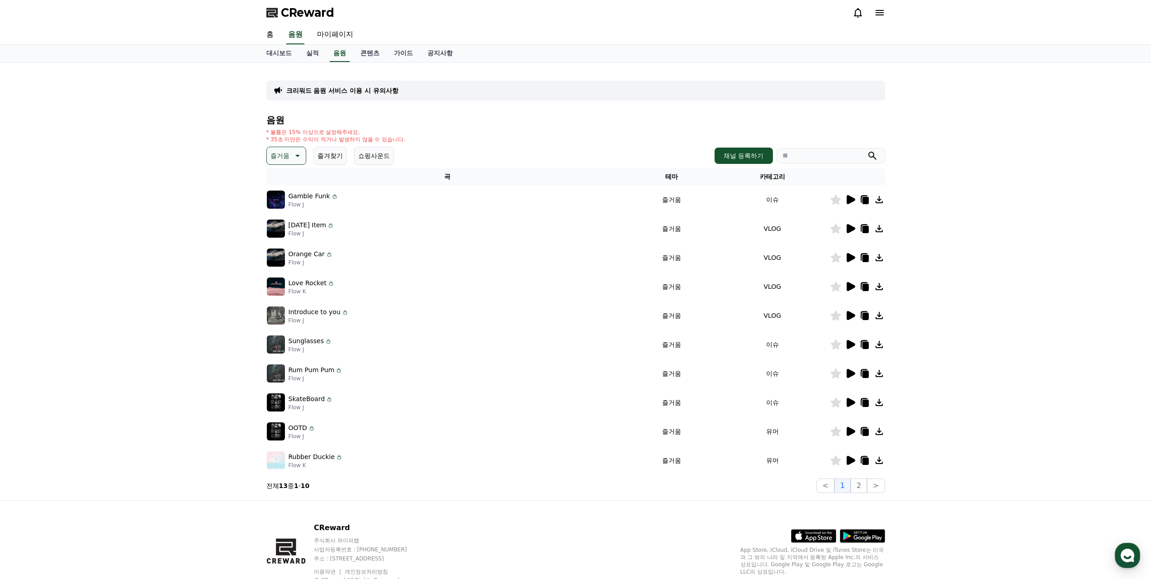
click at [850, 195] on icon at bounding box center [851, 199] width 9 height 9
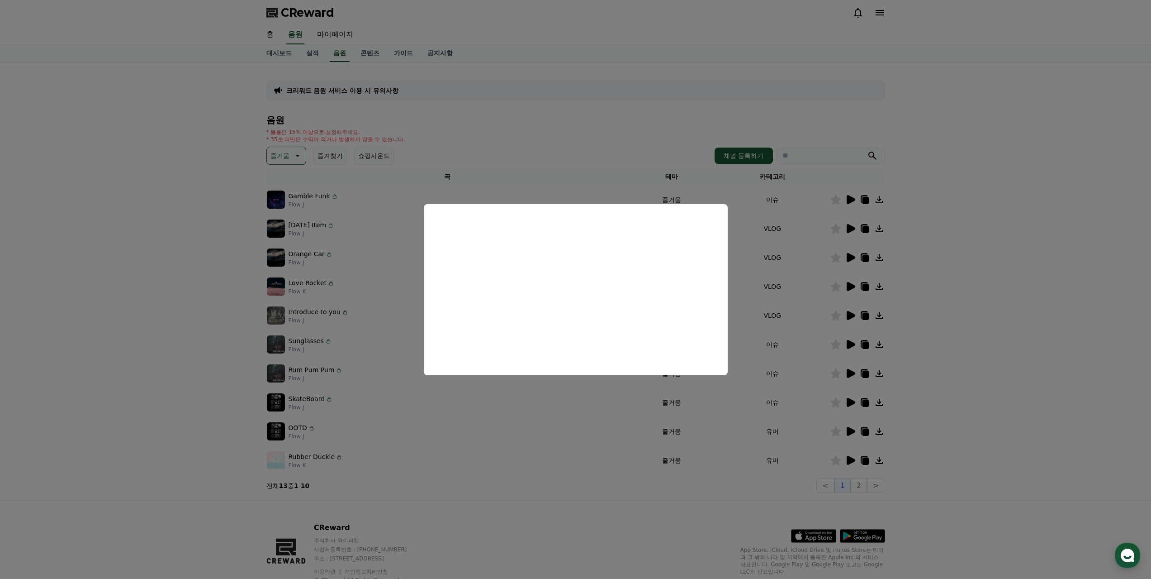
click at [831, 199] on button "close modal" at bounding box center [575, 289] width 1151 height 579
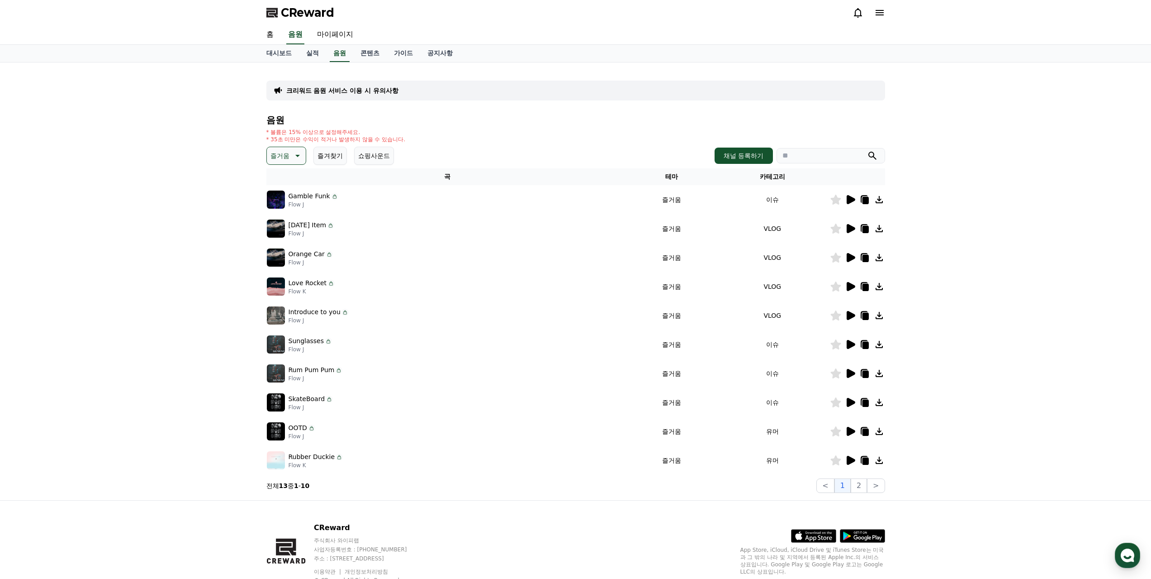
click at [850, 224] on icon at bounding box center [851, 228] width 9 height 9
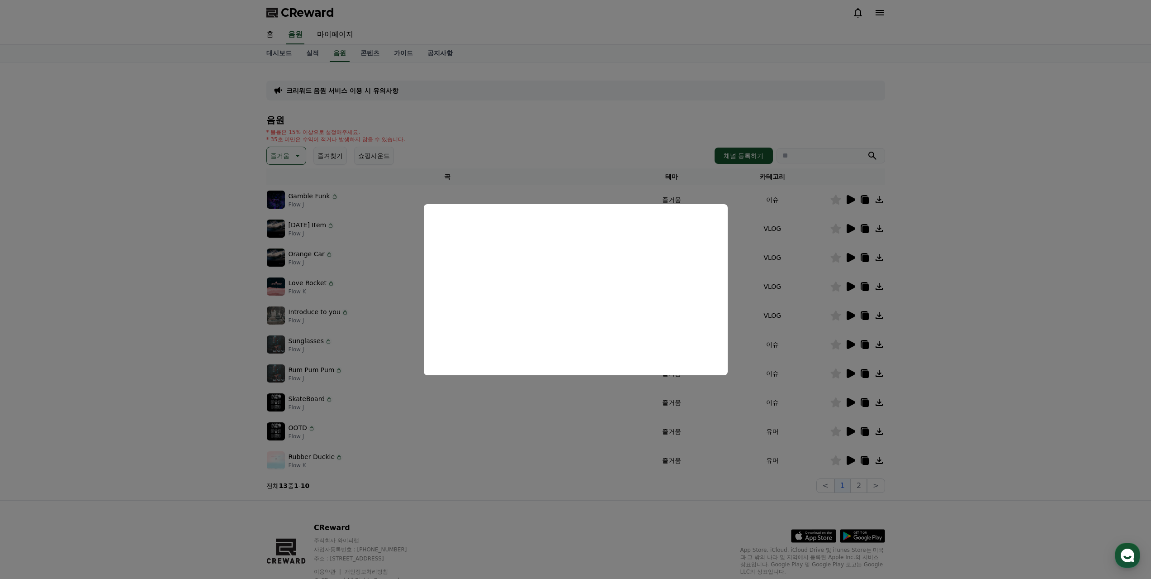
click at [844, 224] on button "close modal" at bounding box center [575, 289] width 1151 height 579
click at [852, 253] on icon at bounding box center [851, 257] width 9 height 9
click at [873, 242] on button "close modal" at bounding box center [575, 289] width 1151 height 579
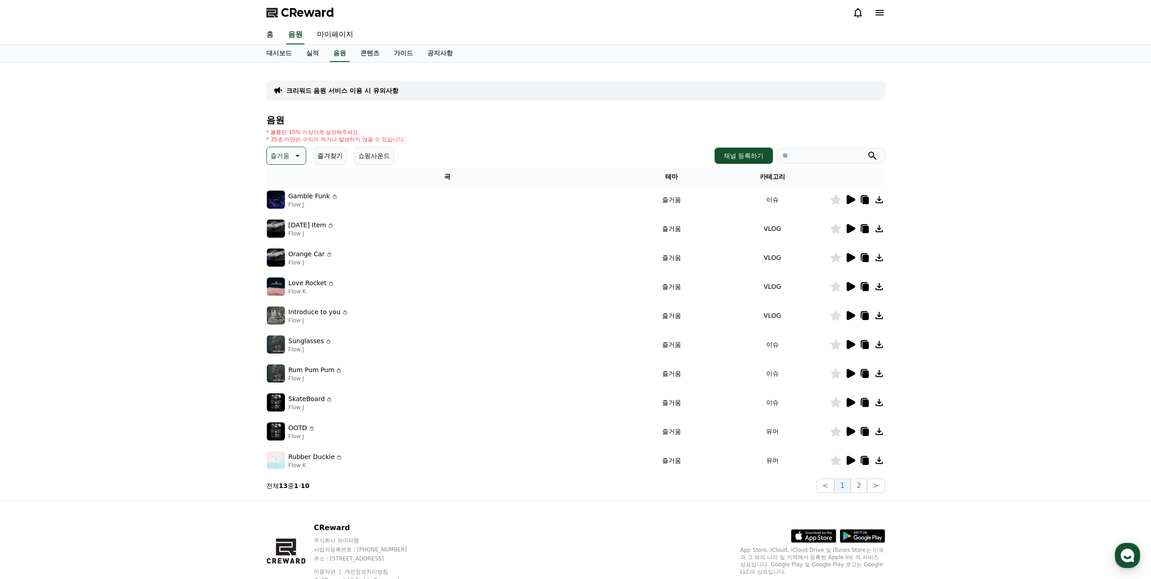
click at [848, 281] on icon at bounding box center [850, 286] width 11 height 11
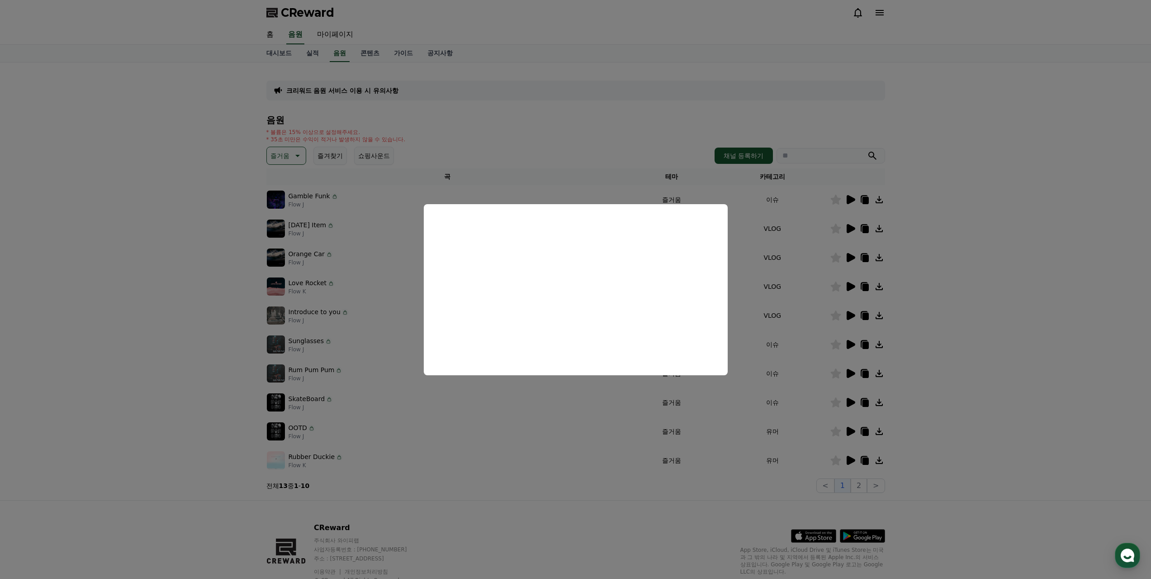
click at [825, 273] on button "close modal" at bounding box center [575, 289] width 1151 height 579
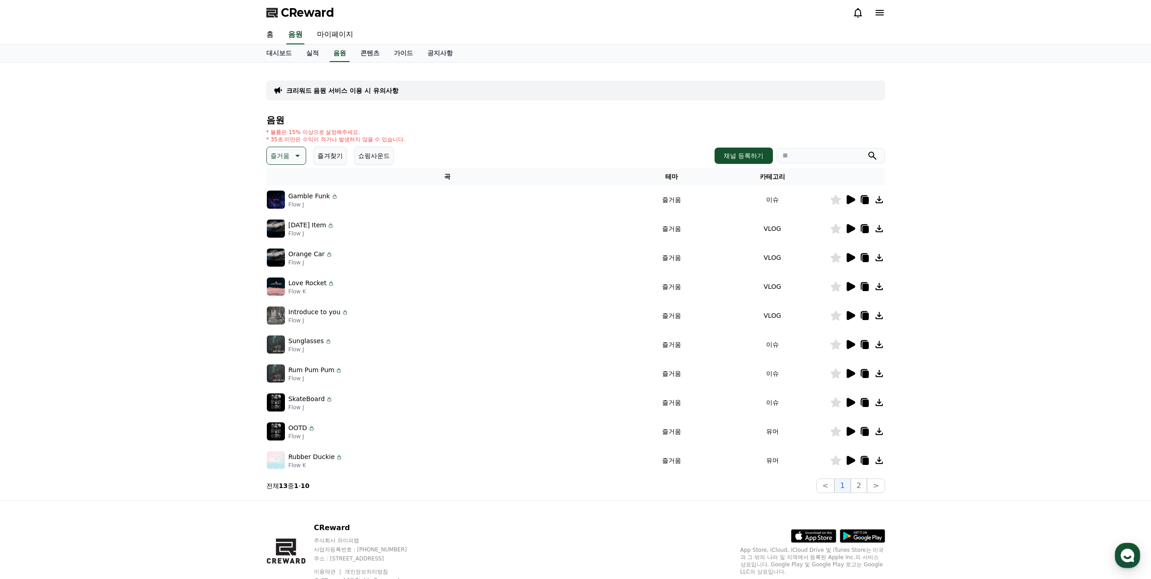
click at [850, 311] on icon at bounding box center [851, 315] width 9 height 9
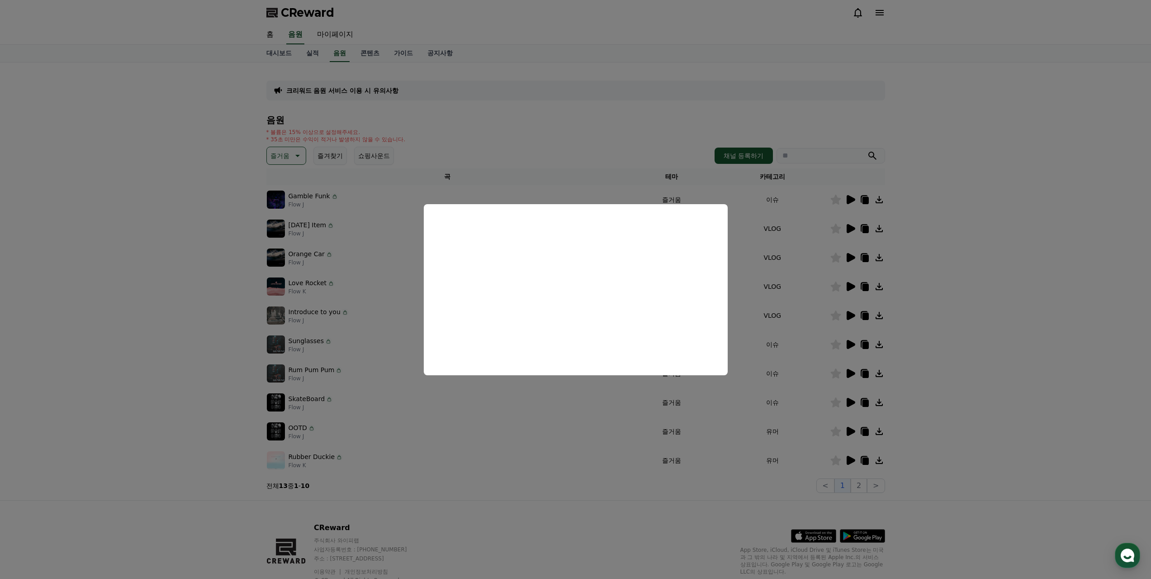
click at [763, 294] on button "close modal" at bounding box center [575, 289] width 1151 height 579
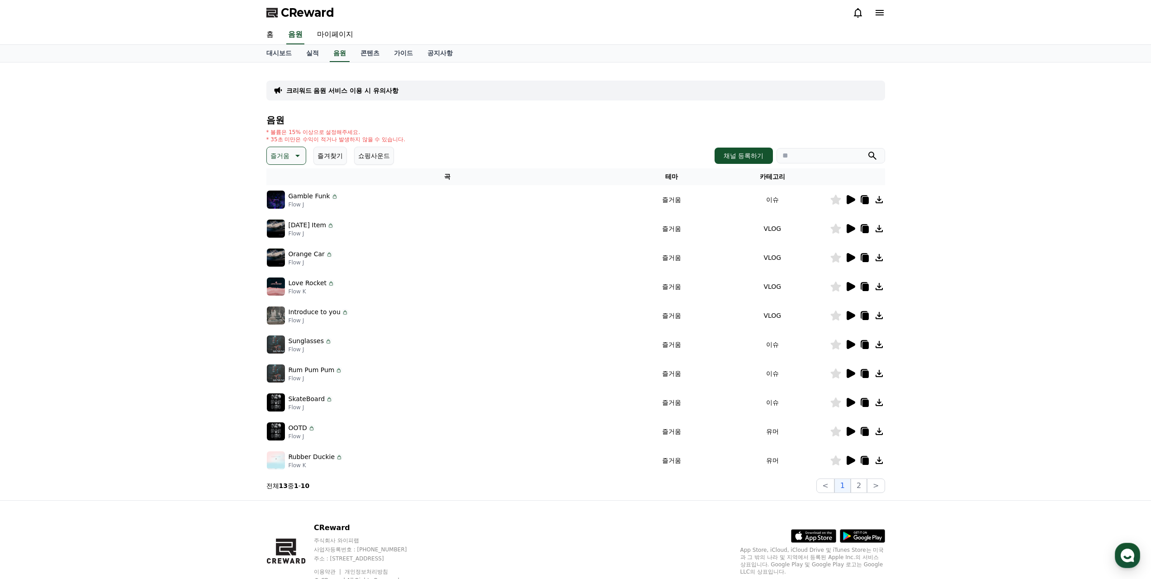
click at [855, 340] on icon at bounding box center [851, 344] width 9 height 9
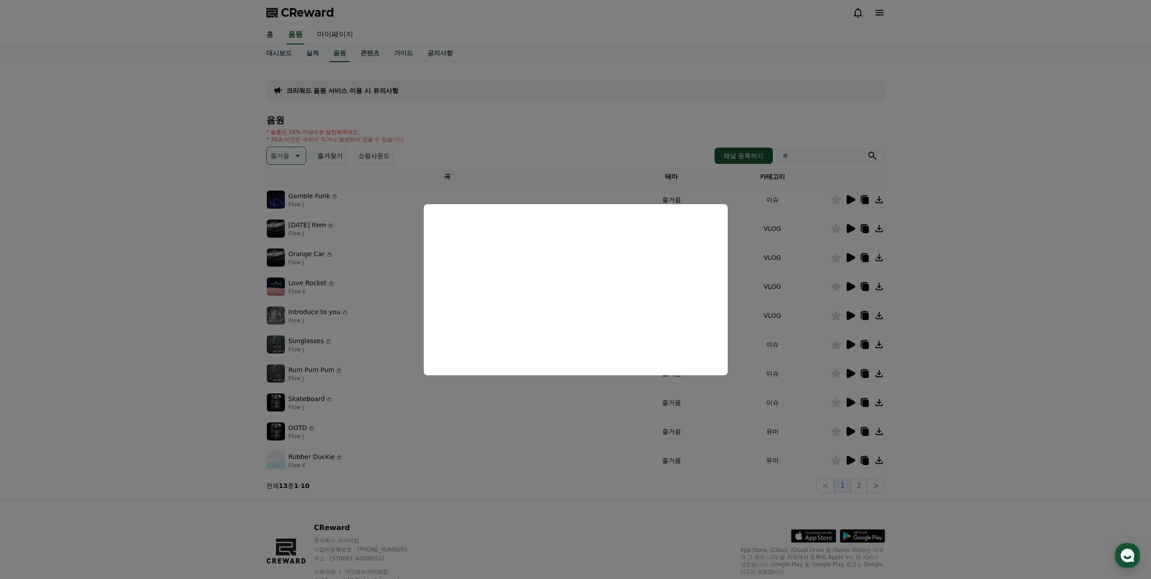
click at [975, 270] on button "close modal" at bounding box center [575, 289] width 1151 height 579
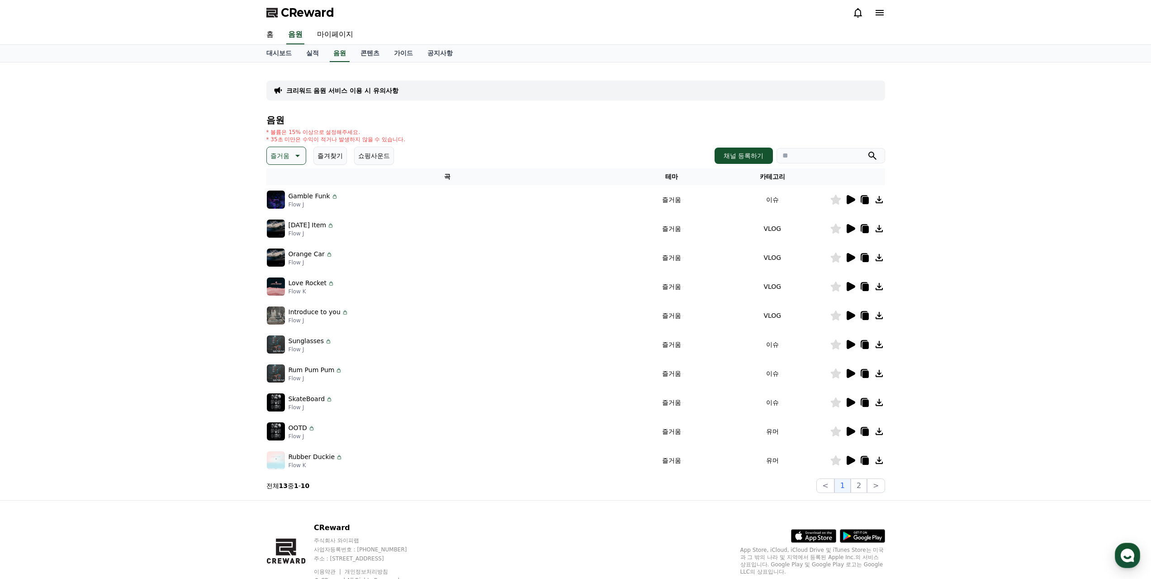
click at [855, 369] on icon at bounding box center [851, 373] width 9 height 9
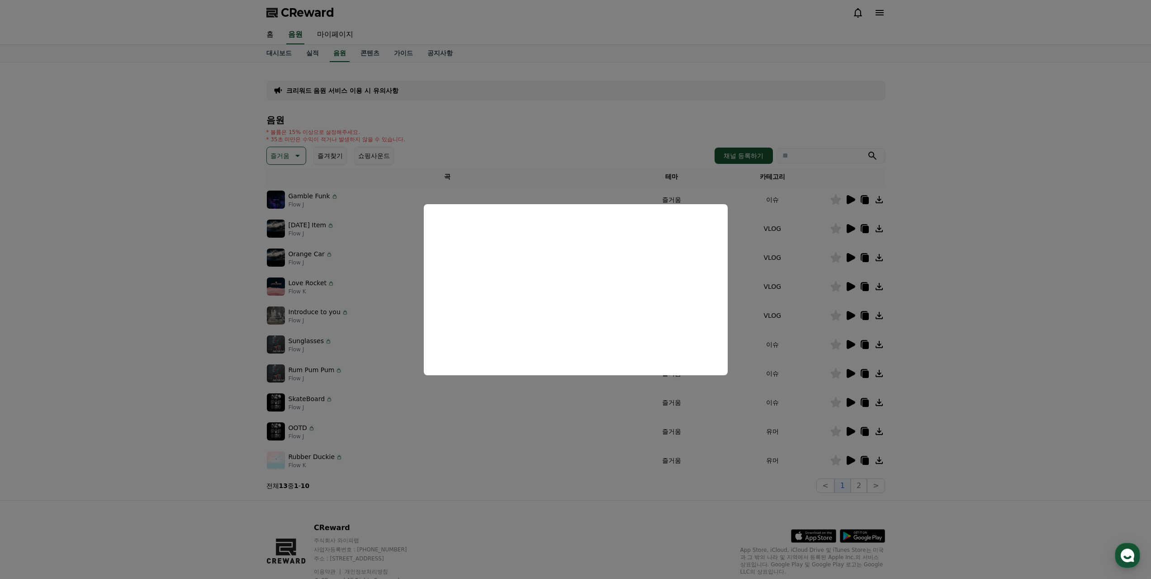
drag, startPoint x: 812, startPoint y: 321, endPoint x: 825, endPoint y: 339, distance: 21.8
click at [812, 322] on button "close modal" at bounding box center [575, 289] width 1151 height 579
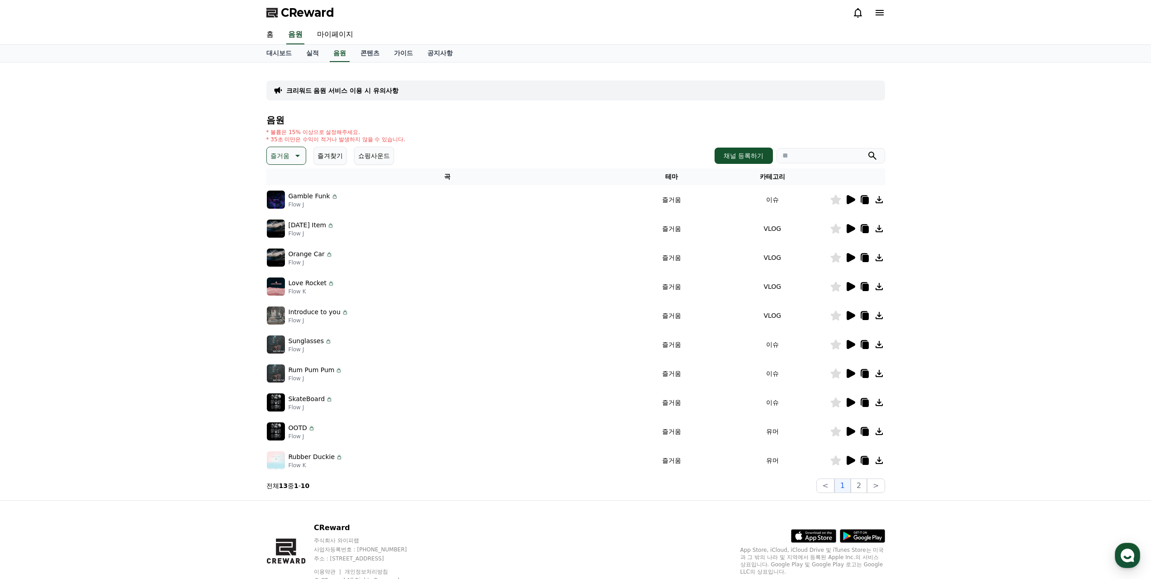
click at [856, 397] on icon at bounding box center [850, 402] width 11 height 11
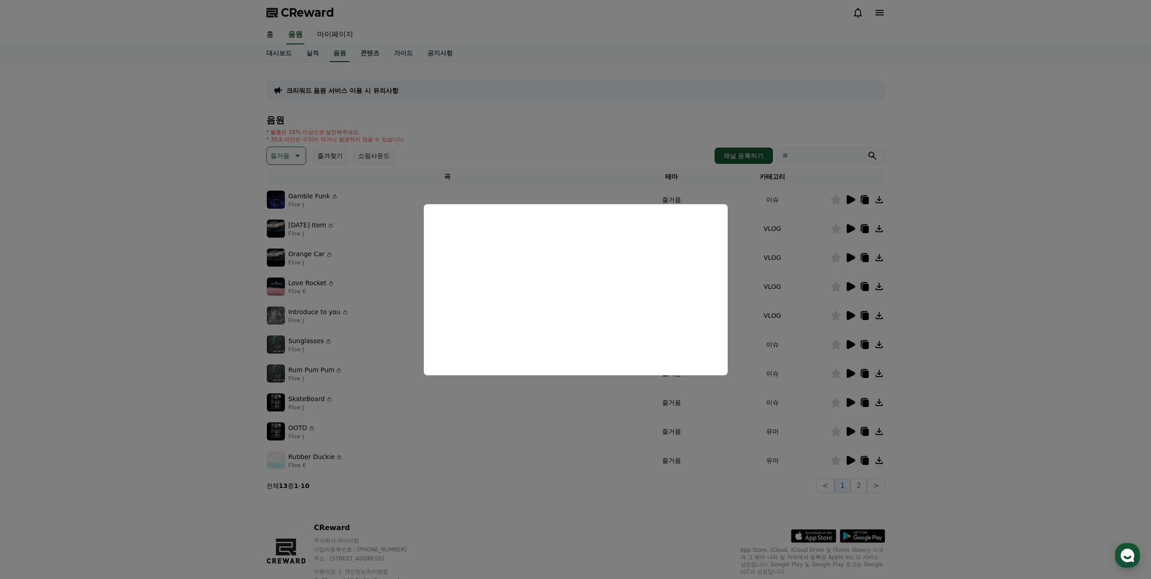
click at [679, 419] on button "close modal" at bounding box center [575, 289] width 1151 height 579
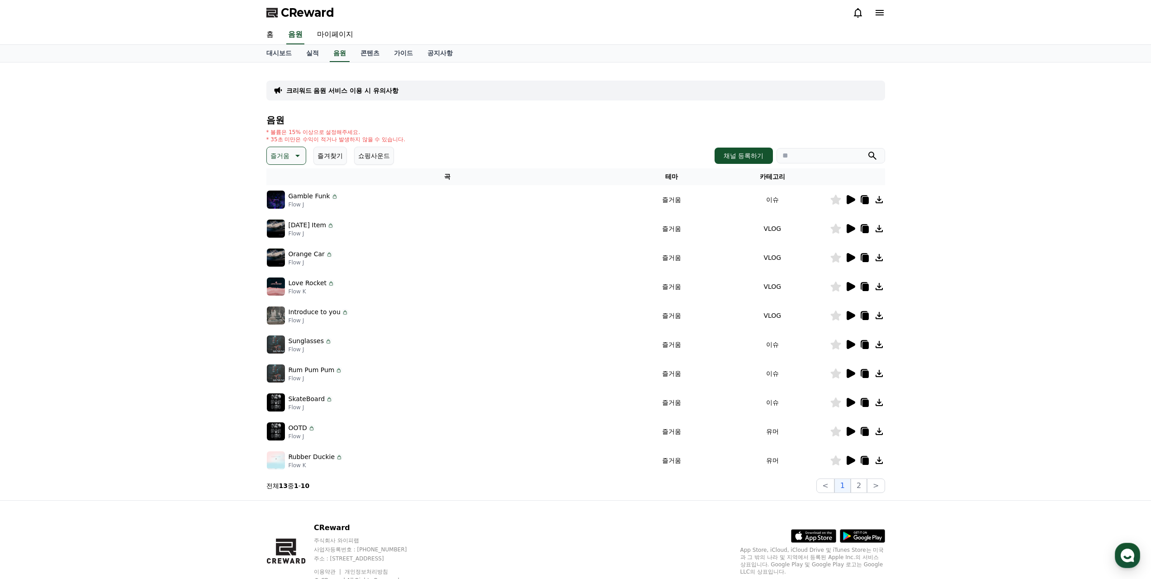
click at [852, 456] on icon at bounding box center [851, 460] width 9 height 9
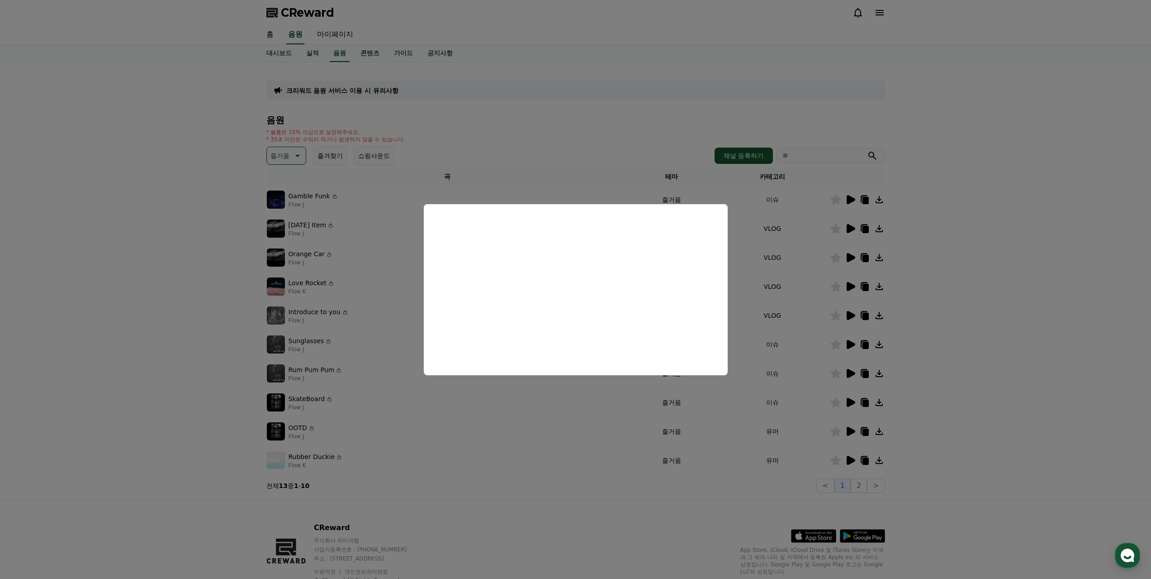
click at [559, 154] on button "close modal" at bounding box center [575, 289] width 1151 height 579
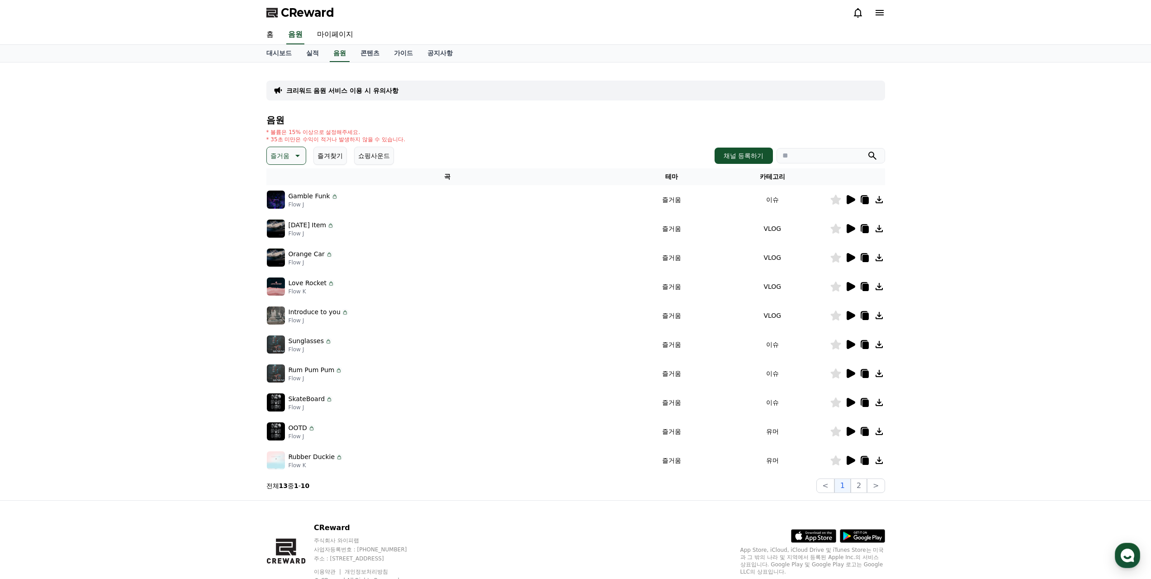
click at [280, 147] on button "즐거움" at bounding box center [286, 156] width 40 height 18
click at [286, 265] on button "귀여운" at bounding box center [281, 275] width 26 height 20
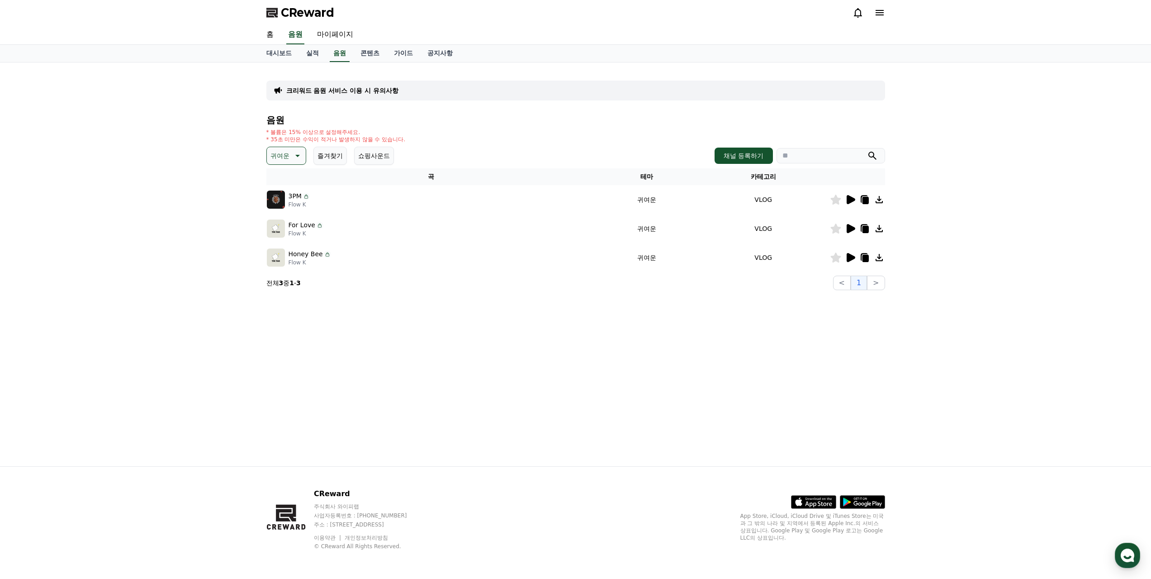
click at [855, 194] on icon at bounding box center [850, 199] width 11 height 11
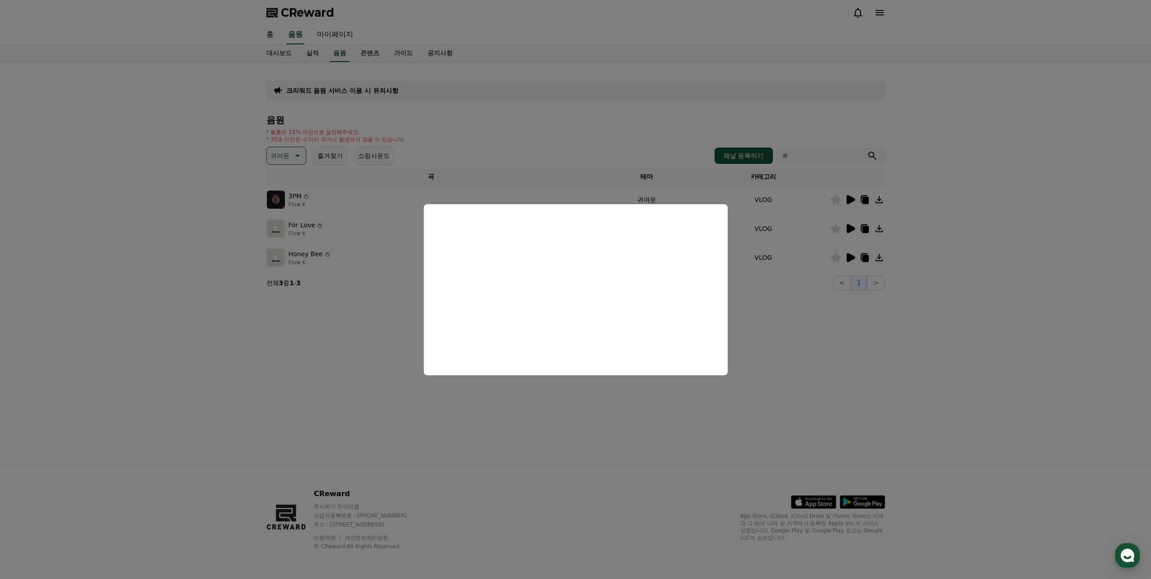
click at [449, 390] on button "close modal" at bounding box center [575, 289] width 1151 height 579
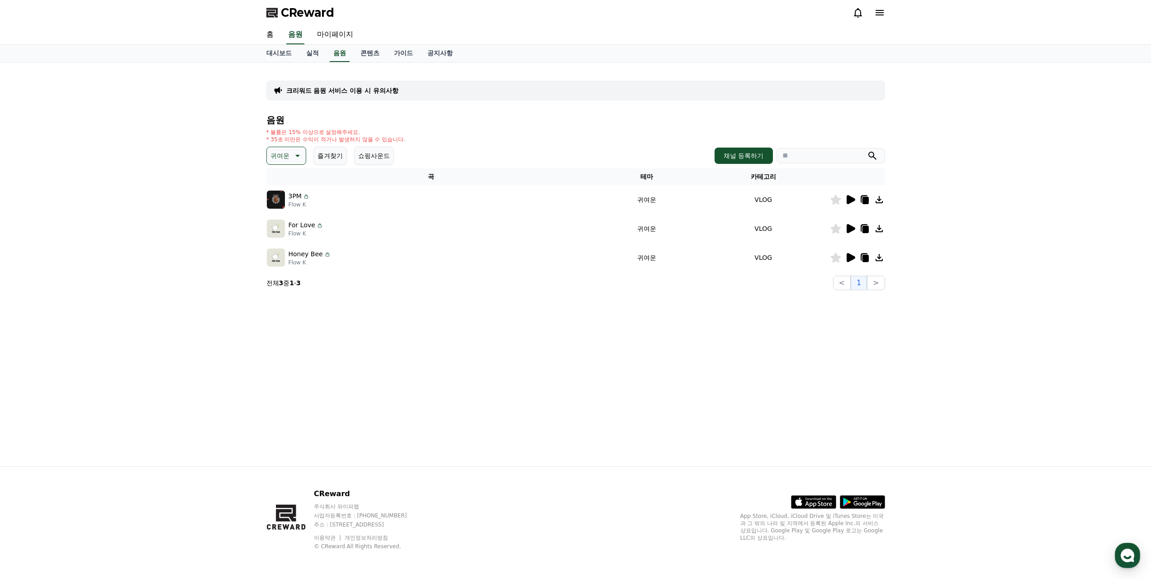
click at [852, 224] on icon at bounding box center [851, 228] width 9 height 9
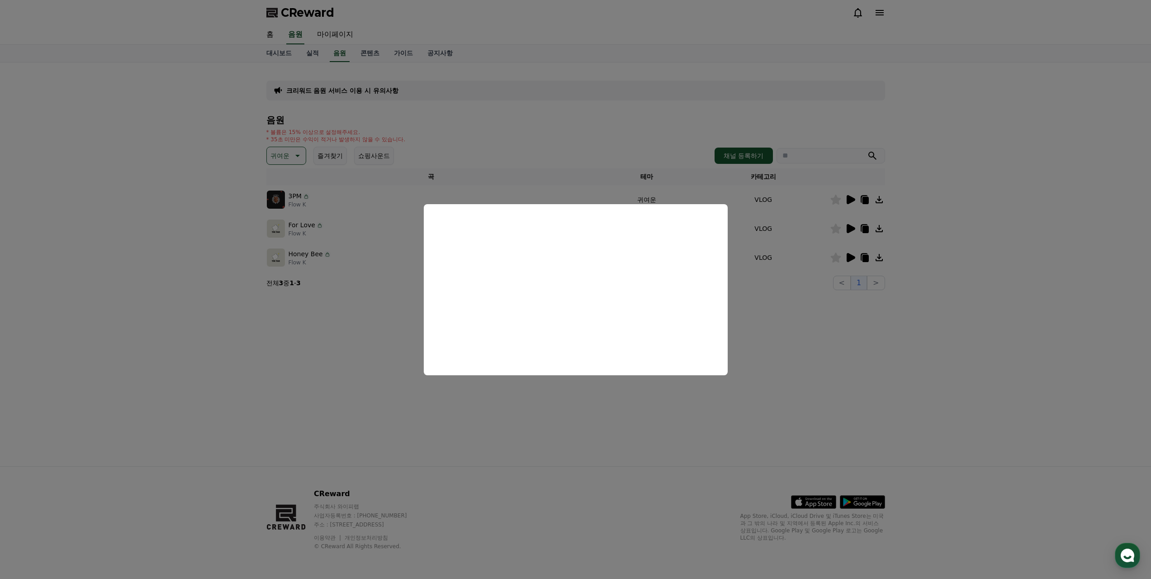
click at [813, 281] on button "close modal" at bounding box center [575, 289] width 1151 height 579
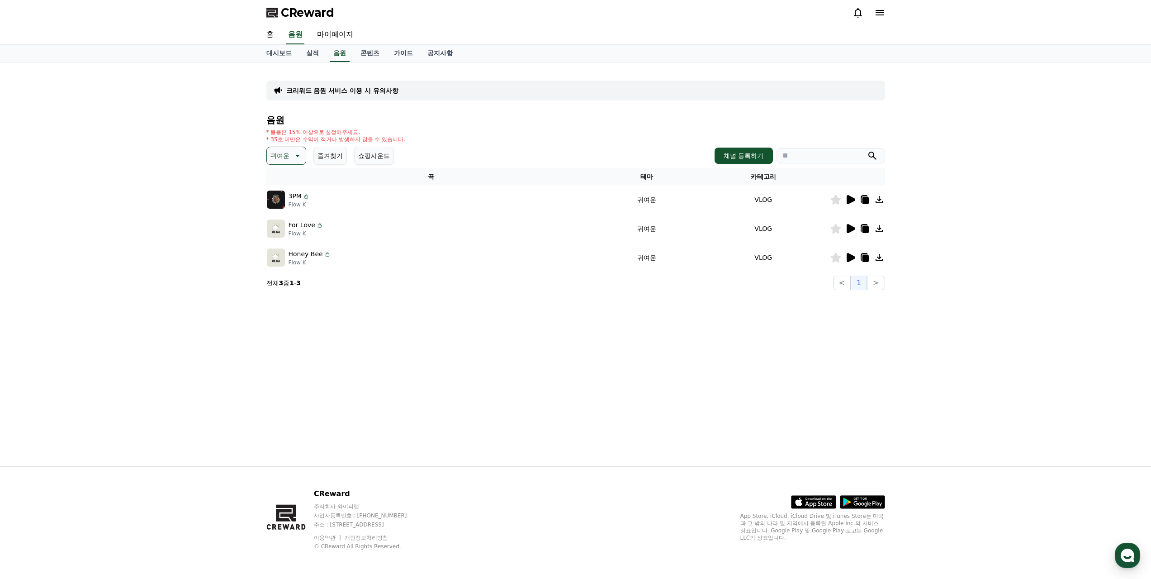
click at [858, 252] on div at bounding box center [858, 257] width 54 height 11
click at [851, 253] on icon at bounding box center [851, 257] width 9 height 9
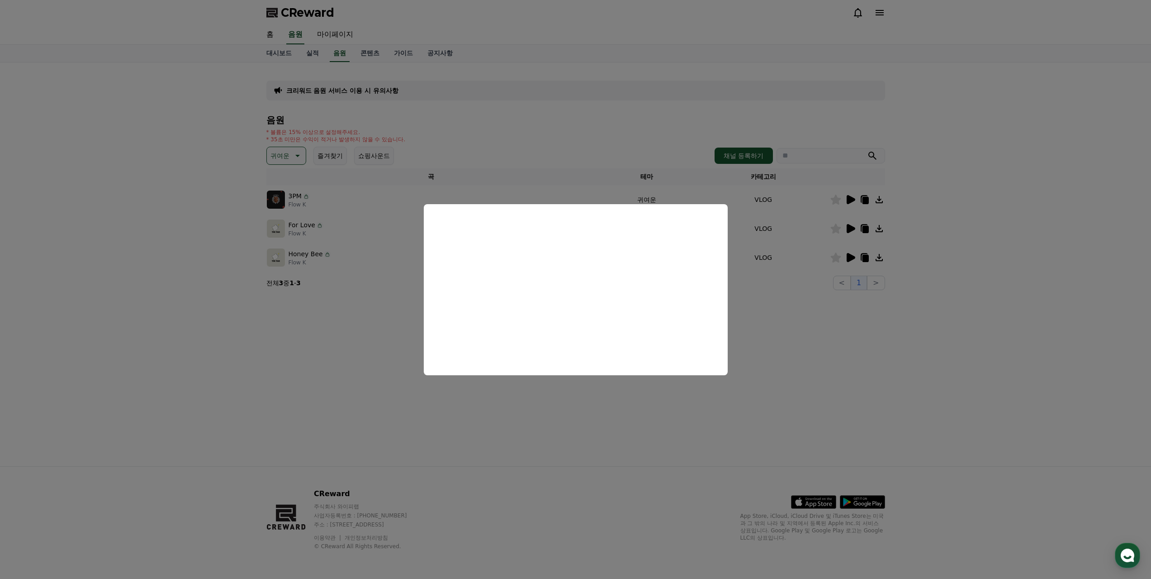
click at [772, 277] on button "close modal" at bounding box center [575, 289] width 1151 height 579
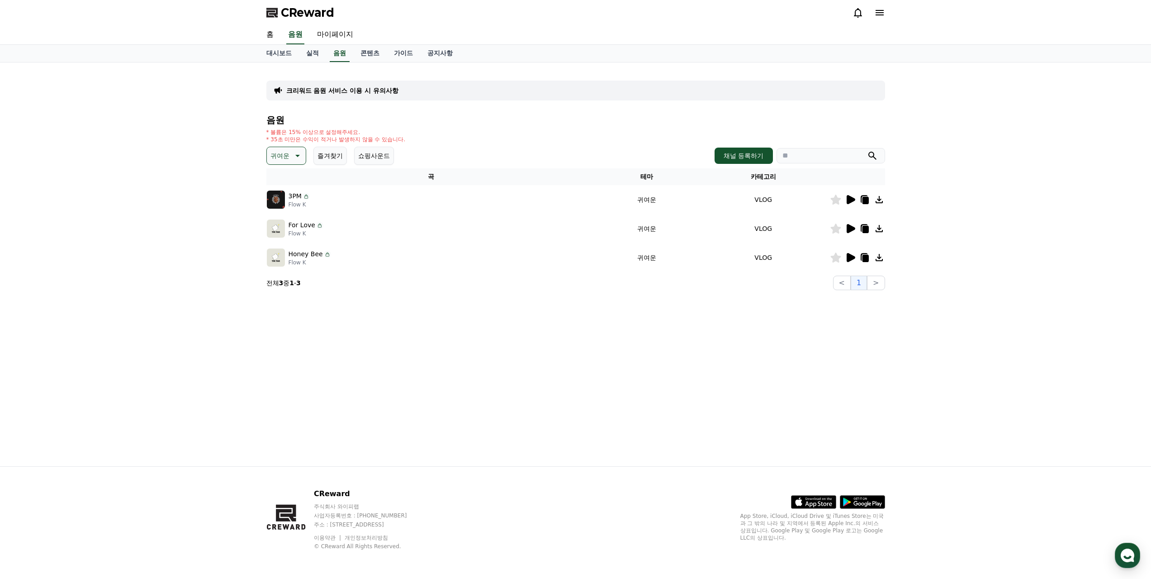
click at [868, 197] on icon at bounding box center [865, 200] width 6 height 7
click at [851, 223] on icon at bounding box center [850, 228] width 11 height 11
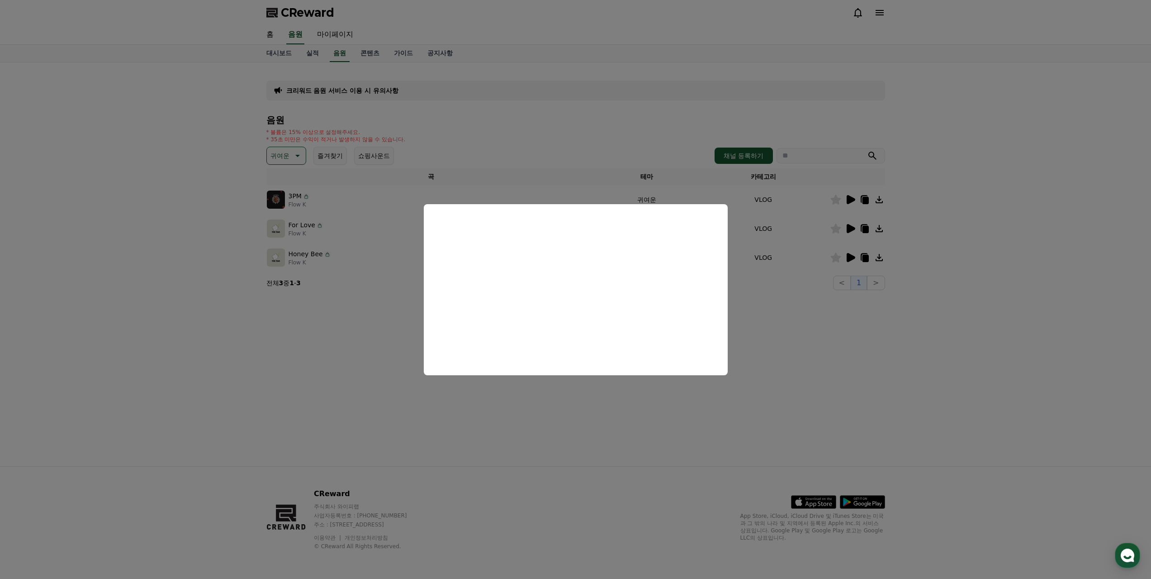
click at [862, 271] on button "close modal" at bounding box center [575, 289] width 1151 height 579
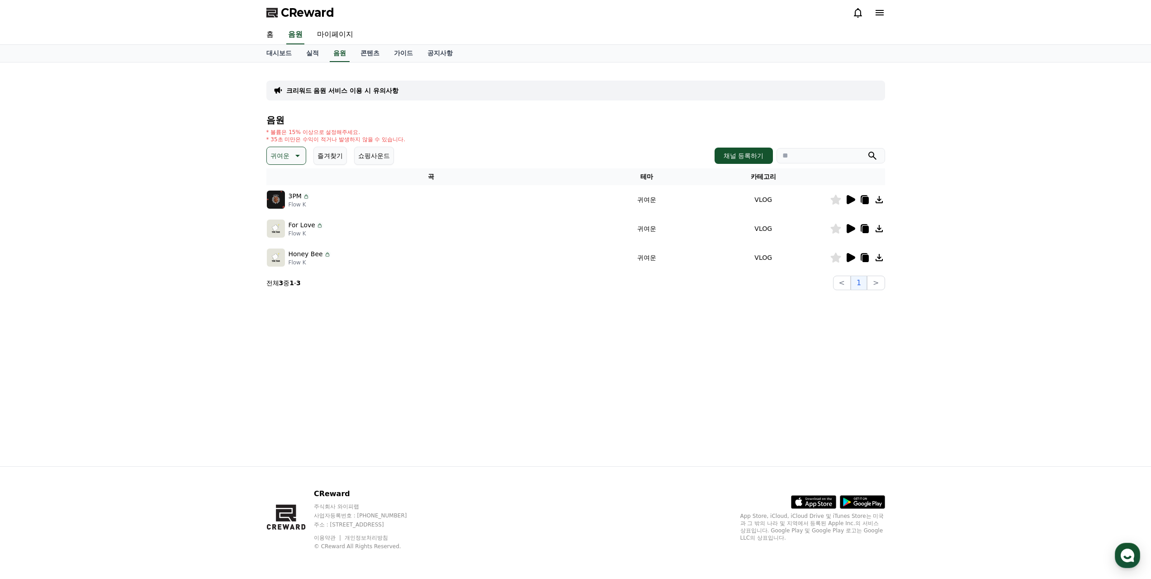
click at [280, 145] on div "음원 * 볼륨은 15% 이상으로 설정해주세요. * 35초 미만은 수익이 적거나 발생하지 않을 수 있습니다. 귀여운 즐겨찾기 쇼핑사운드 채널 등…" at bounding box center [575, 202] width 619 height 175
click at [284, 149] on p "귀여운" at bounding box center [280, 155] width 19 height 13
click at [281, 238] on button "분위기있는" at bounding box center [287, 248] width 39 height 20
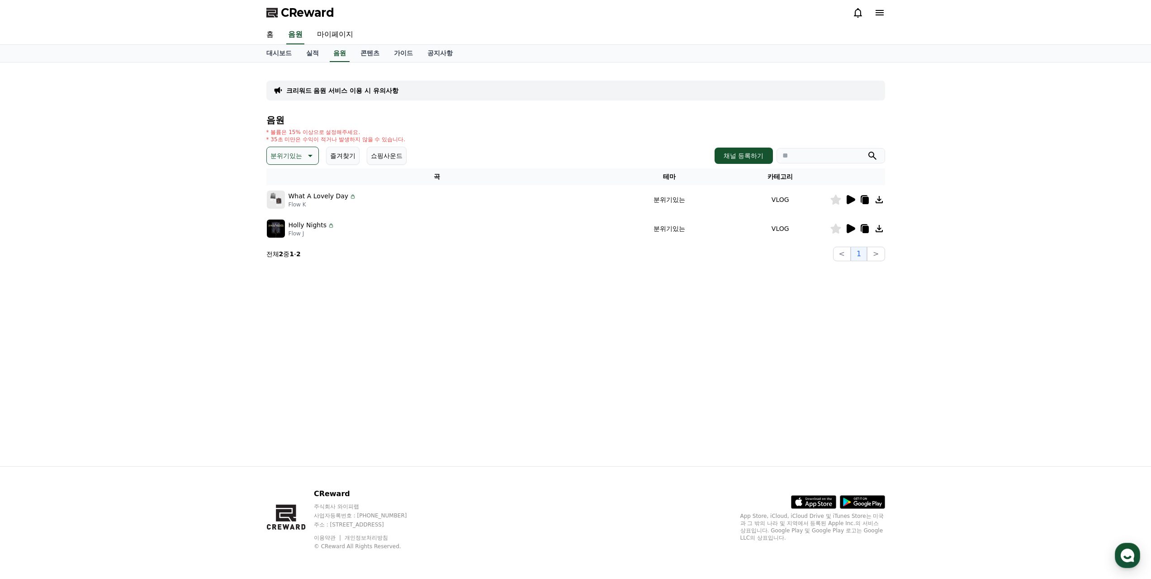
click at [851, 195] on icon at bounding box center [851, 199] width 9 height 9
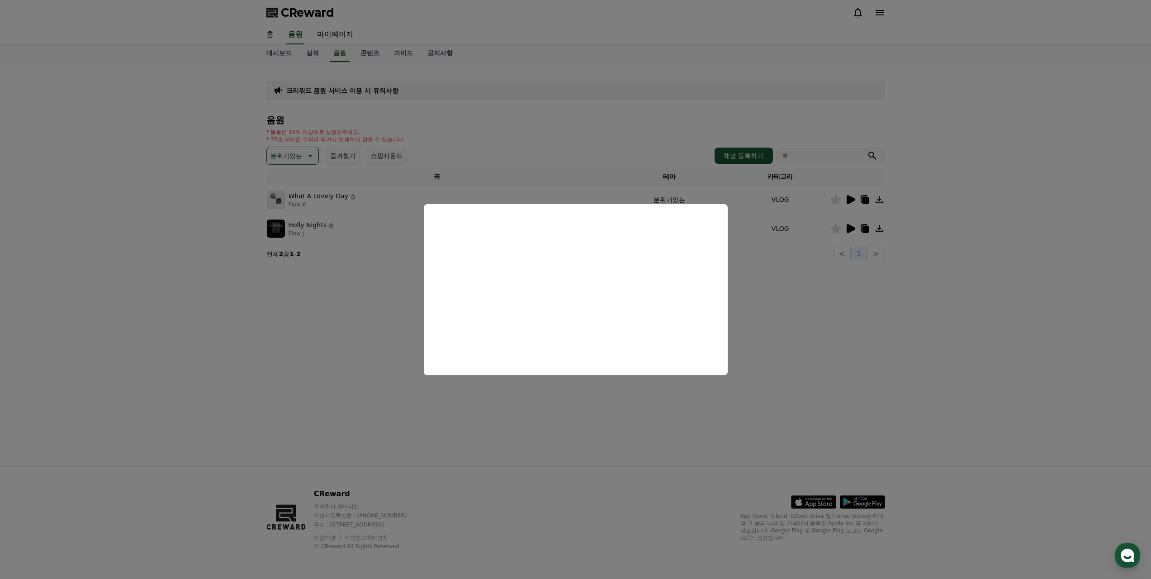
drag, startPoint x: 793, startPoint y: 285, endPoint x: 837, endPoint y: 248, distance: 57.8
click at [793, 285] on button "close modal" at bounding box center [575, 289] width 1151 height 579
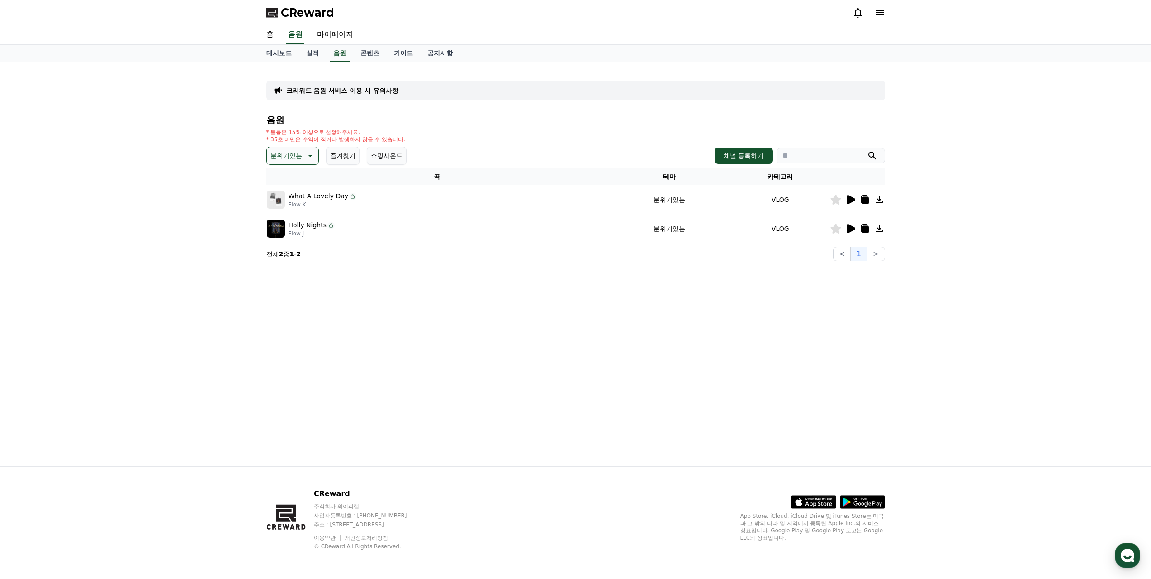
click at [853, 224] on icon at bounding box center [851, 228] width 9 height 9
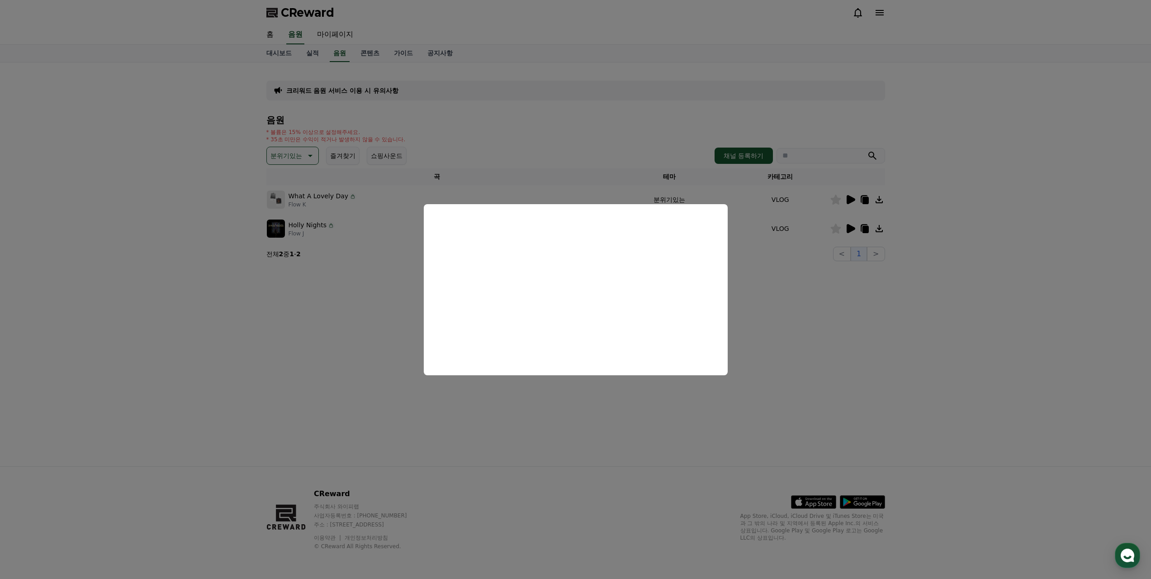
drag, startPoint x: 755, startPoint y: 307, endPoint x: 708, endPoint y: 303, distance: 46.8
click at [750, 306] on button "close modal" at bounding box center [575, 289] width 1151 height 579
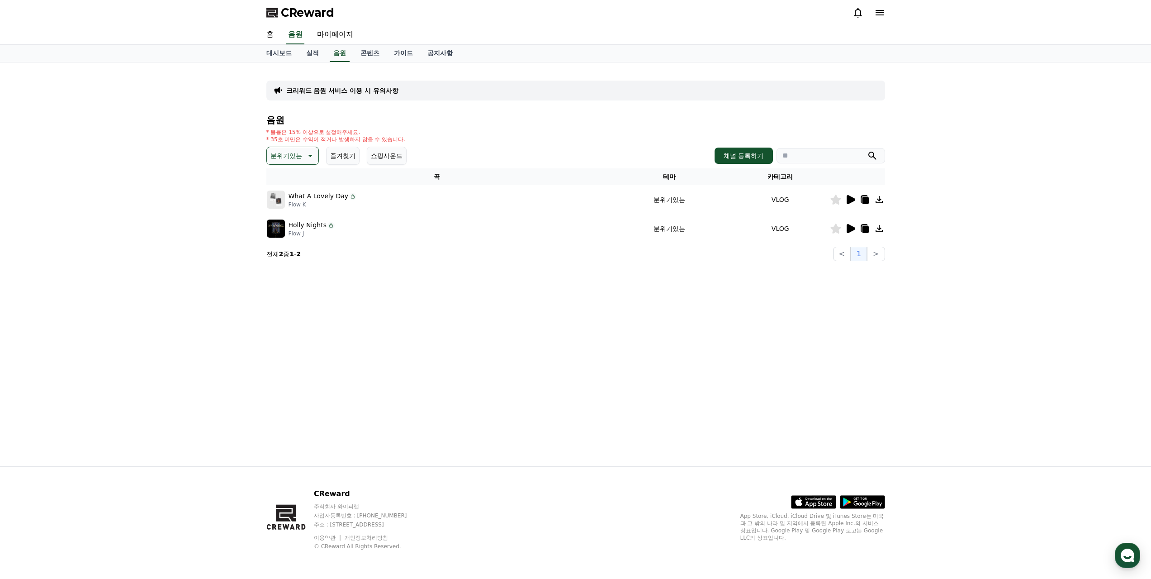
click at [297, 147] on button "분위기있는" at bounding box center [292, 156] width 52 height 18
click at [284, 197] on button "통통튀는" at bounding box center [284, 207] width 33 height 20
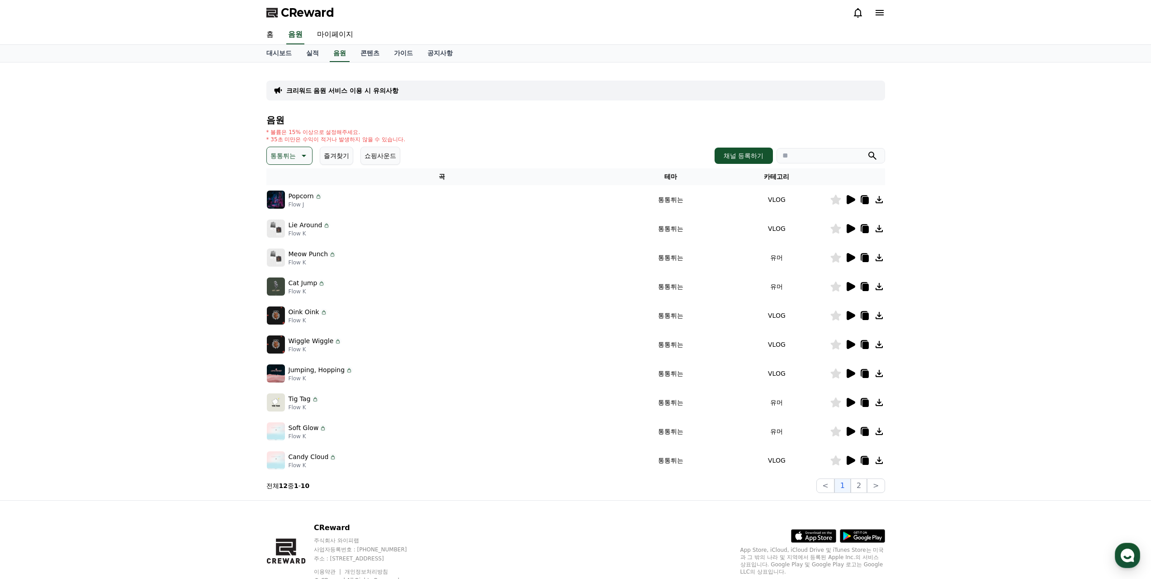
click at [856, 194] on icon at bounding box center [850, 199] width 11 height 11
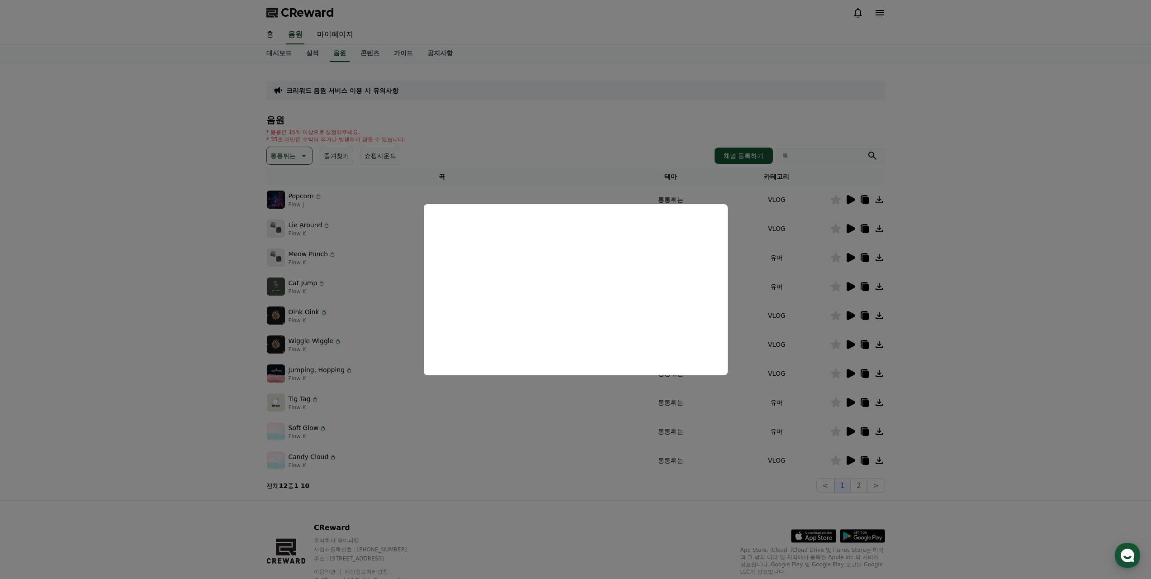
click at [917, 177] on button "close modal" at bounding box center [575, 289] width 1151 height 579
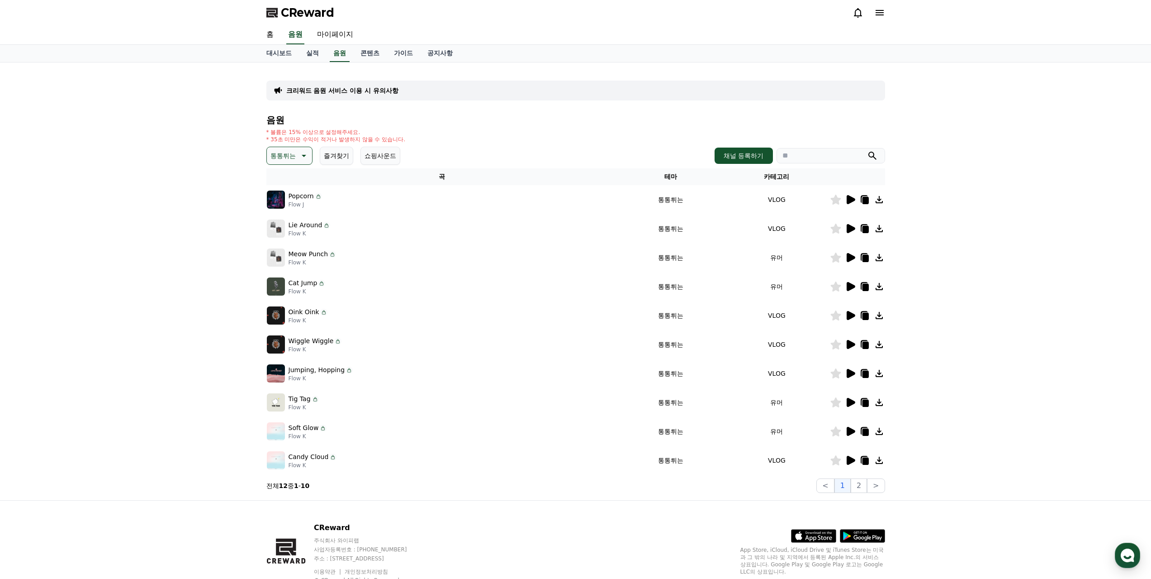
click at [849, 224] on icon at bounding box center [851, 228] width 9 height 9
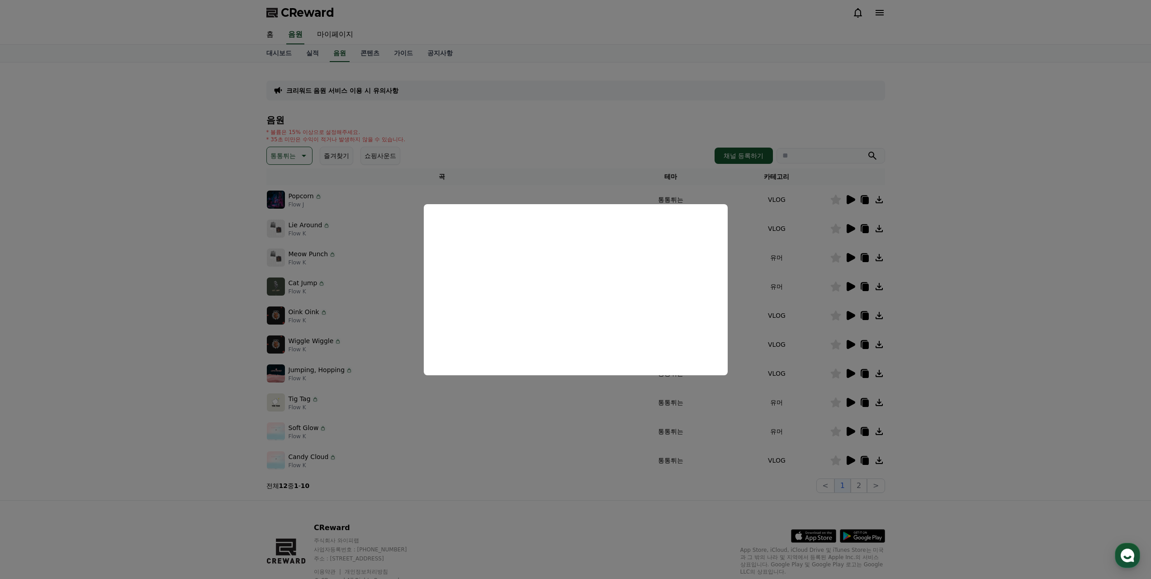
click at [203, 281] on button "close modal" at bounding box center [575, 289] width 1151 height 579
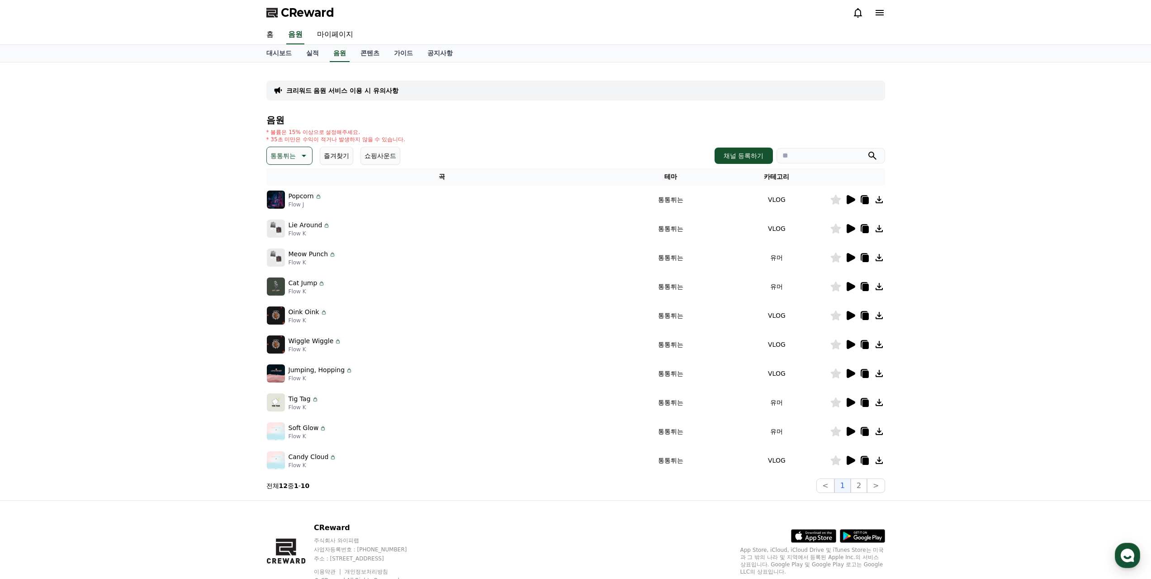
click at [853, 253] on icon at bounding box center [851, 257] width 9 height 9
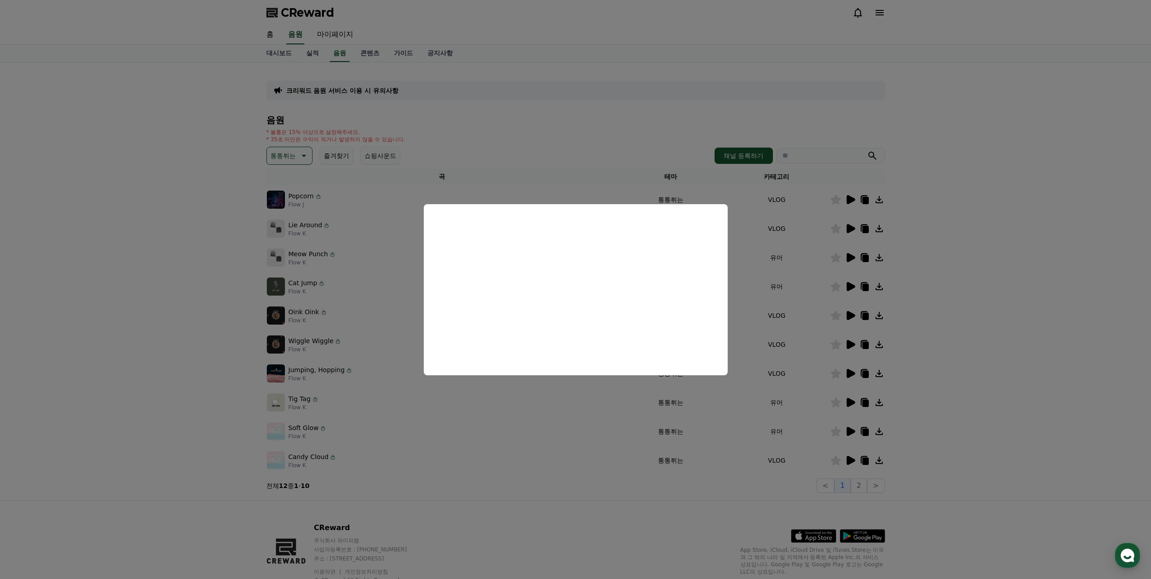
click at [842, 296] on button "close modal" at bounding box center [575, 289] width 1151 height 579
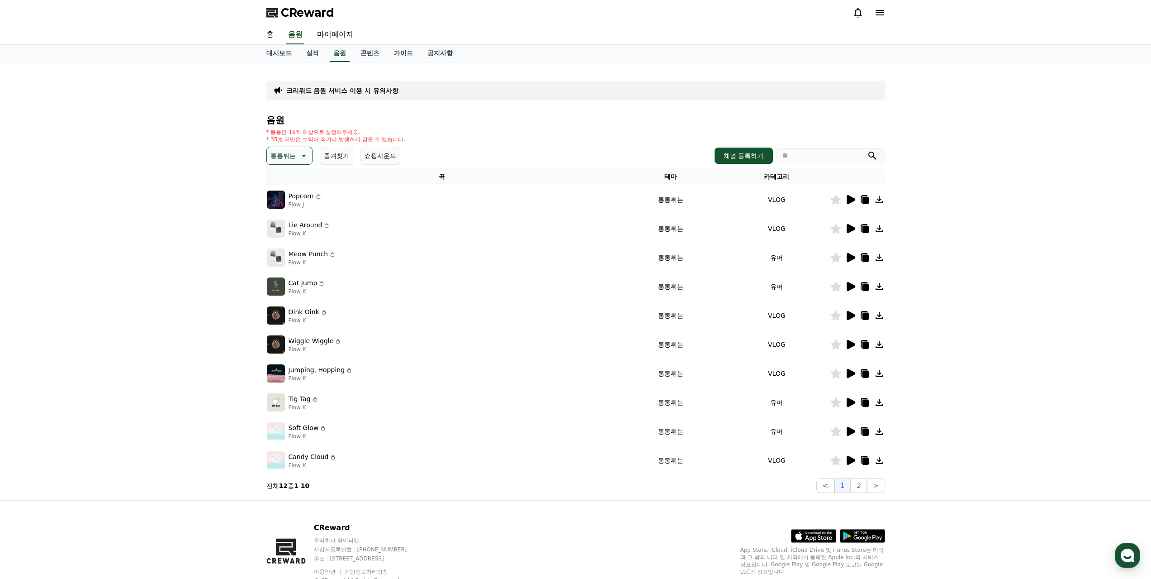
click at [858, 281] on div at bounding box center [858, 286] width 54 height 11
click at [853, 282] on icon at bounding box center [851, 286] width 9 height 9
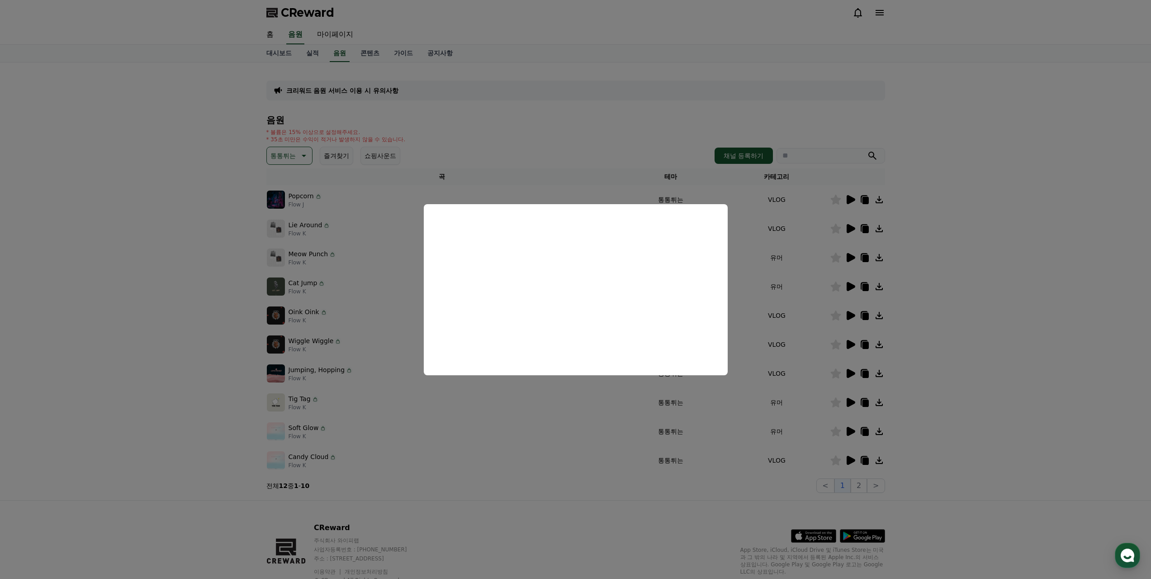
click at [980, 315] on button "close modal" at bounding box center [575, 289] width 1151 height 579
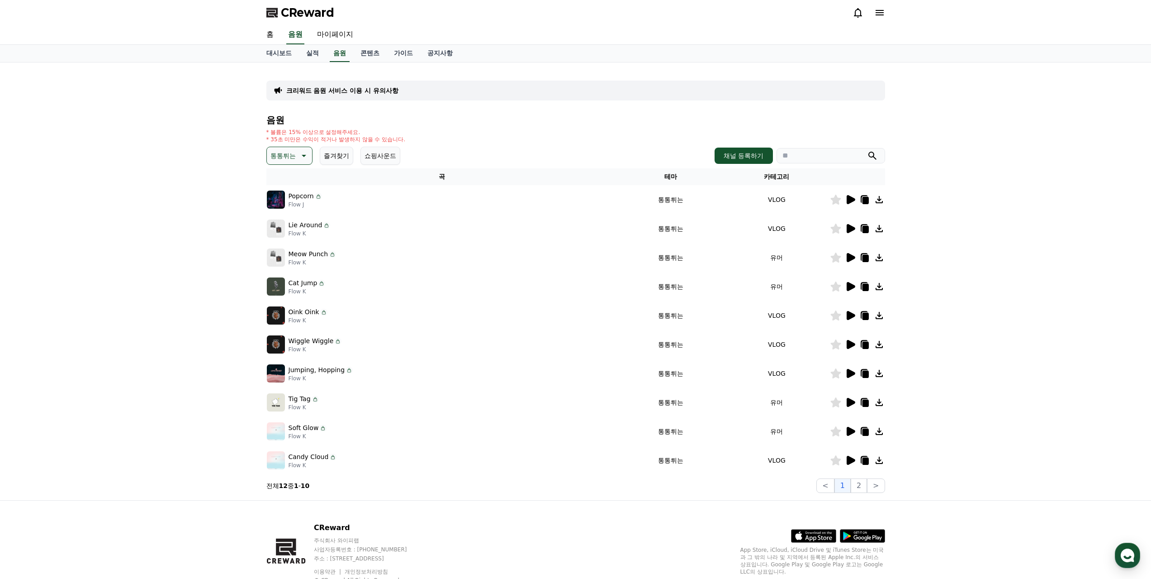
click at [856, 310] on icon at bounding box center [850, 315] width 11 height 11
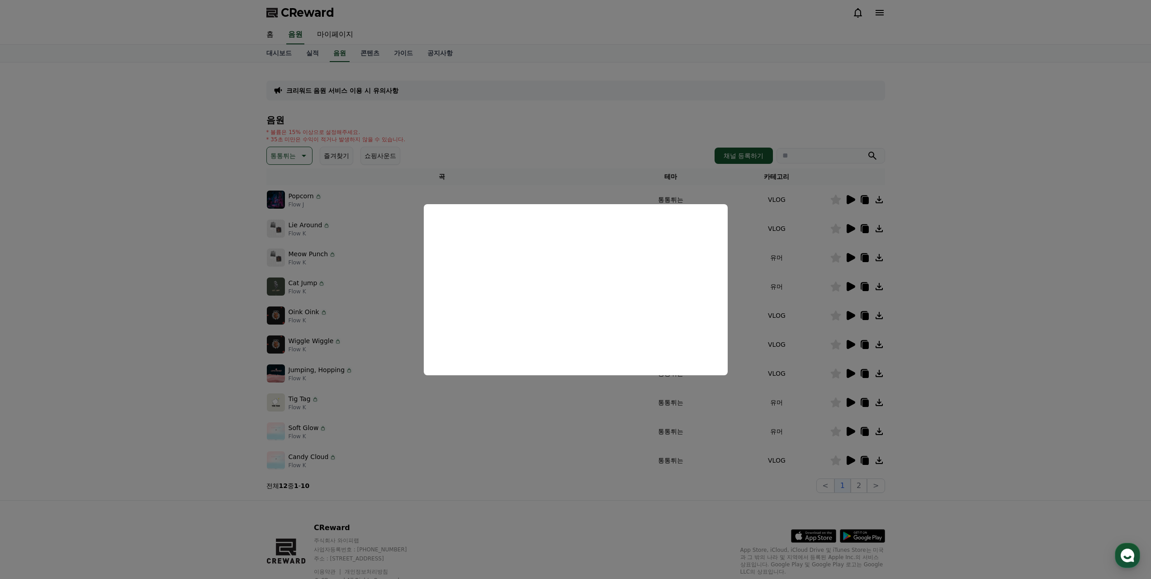
drag, startPoint x: 946, startPoint y: 296, endPoint x: 931, endPoint y: 295, distance: 14.9
click at [946, 296] on button "close modal" at bounding box center [575, 289] width 1151 height 579
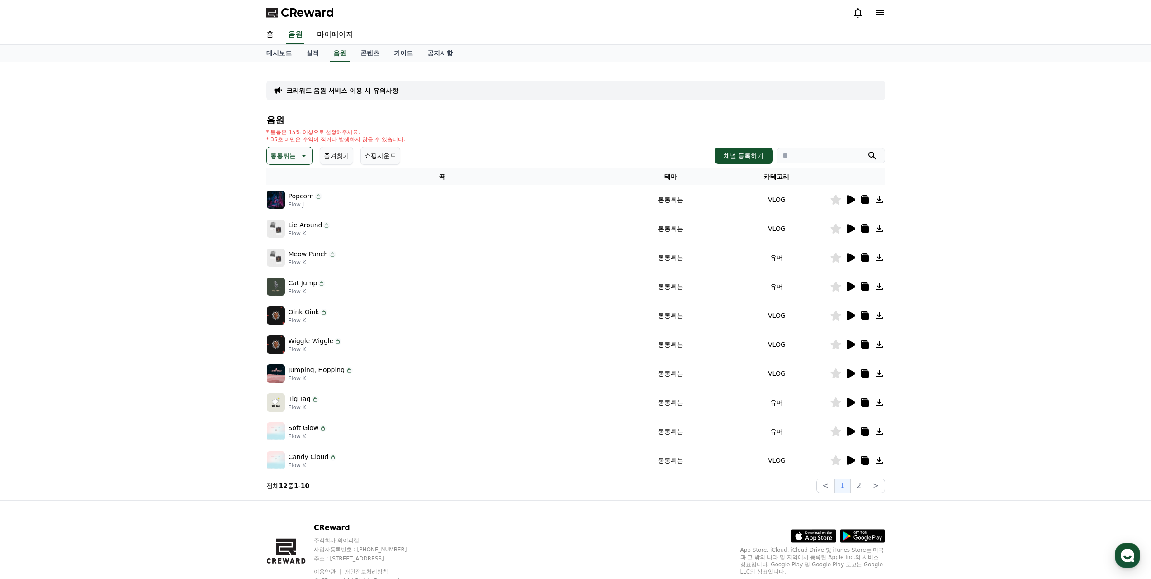
click at [852, 340] on icon at bounding box center [851, 344] width 9 height 9
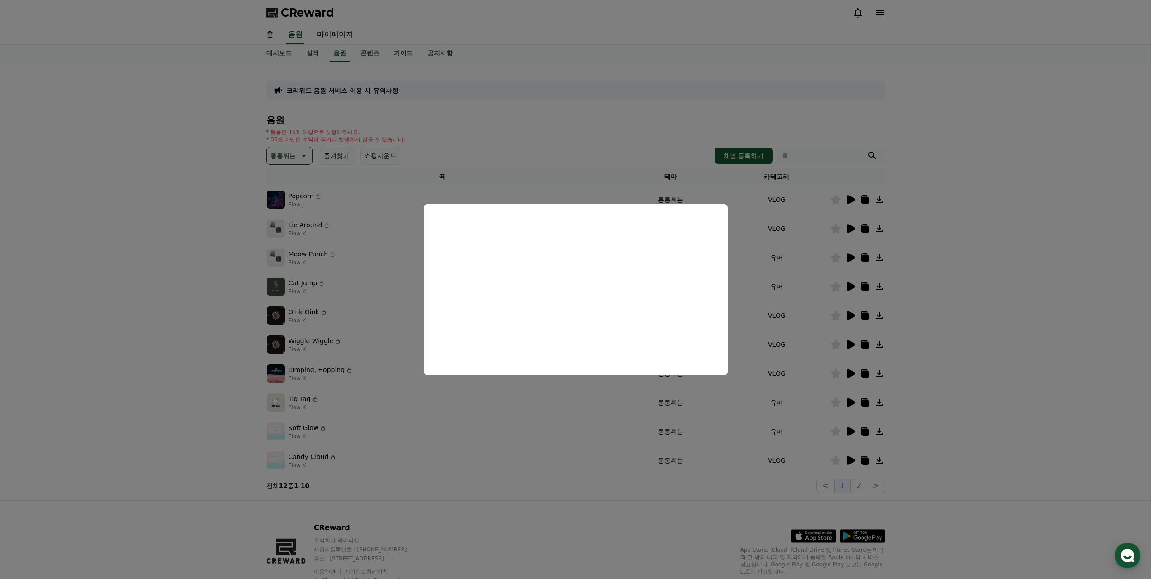
click at [1016, 306] on button "close modal" at bounding box center [575, 289] width 1151 height 579
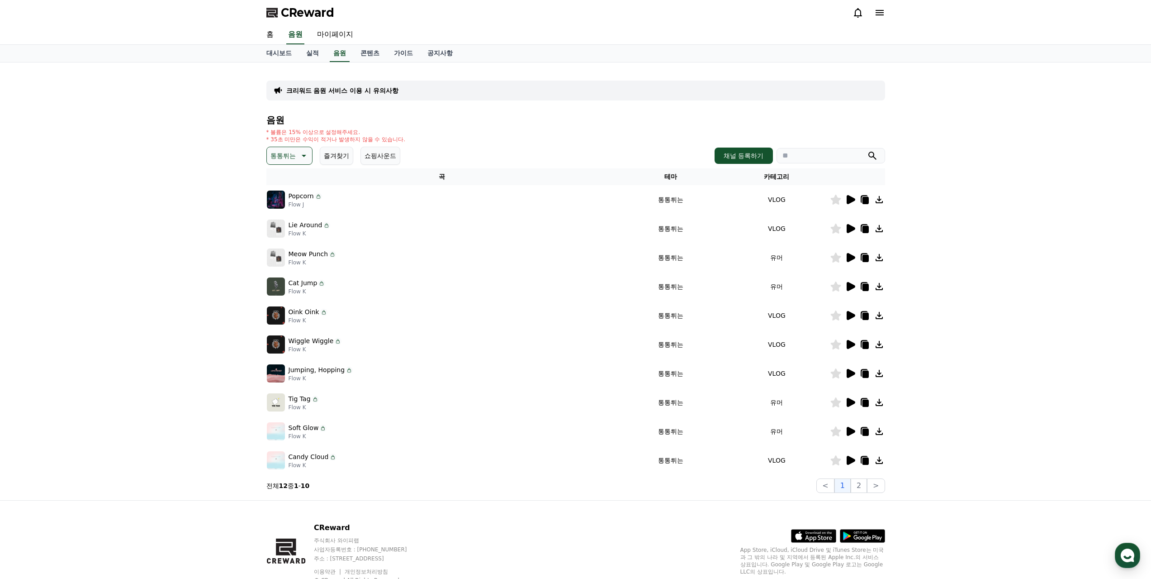
click at [868, 342] on icon at bounding box center [865, 345] width 6 height 7
click at [846, 339] on icon at bounding box center [850, 344] width 11 height 11
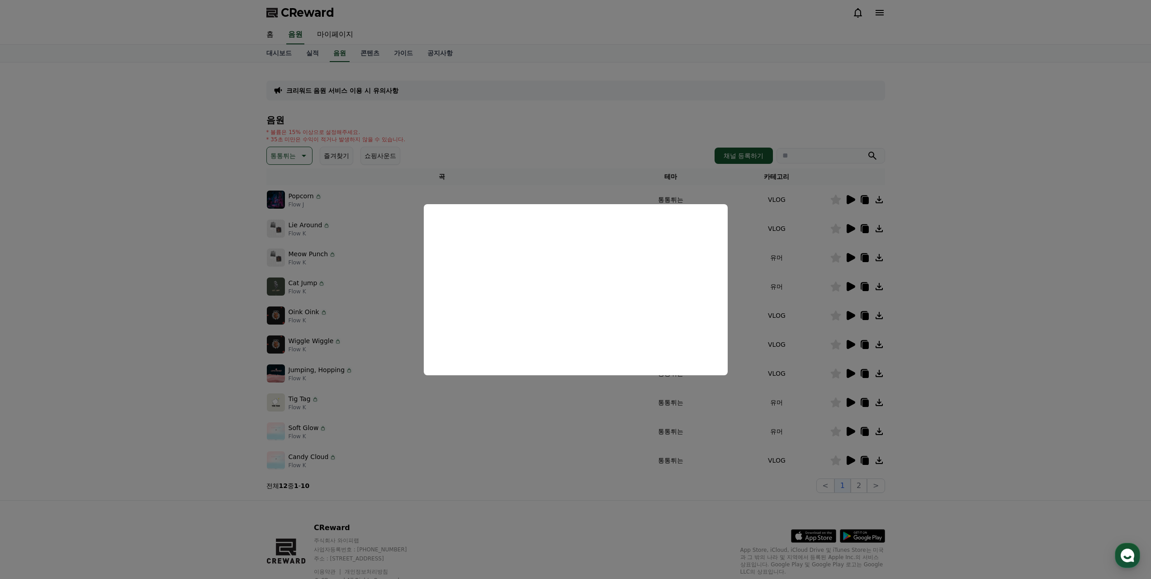
click at [703, 424] on button "close modal" at bounding box center [575, 289] width 1151 height 579
